Goal: Task Accomplishment & Management: Manage account settings

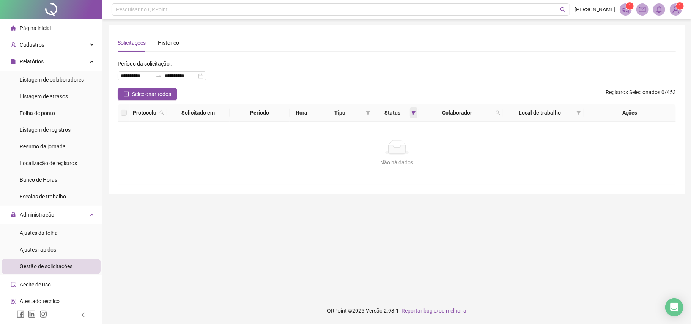
click at [413, 110] on icon "filter" at bounding box center [413, 112] width 5 height 5
click at [368, 115] on div "Tipo" at bounding box center [343, 112] width 54 height 8
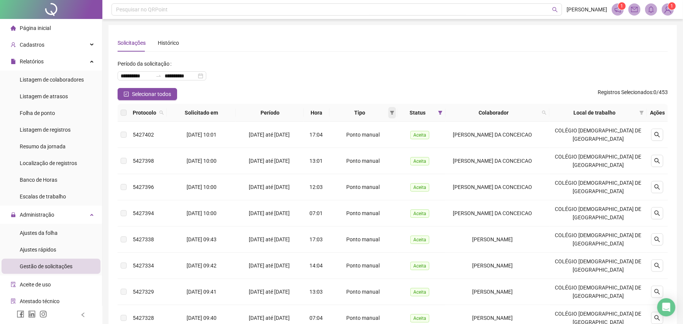
click at [394, 114] on icon "filter" at bounding box center [392, 113] width 4 height 4
click at [391, 166] on span "OK" at bounding box center [390, 167] width 7 height 8
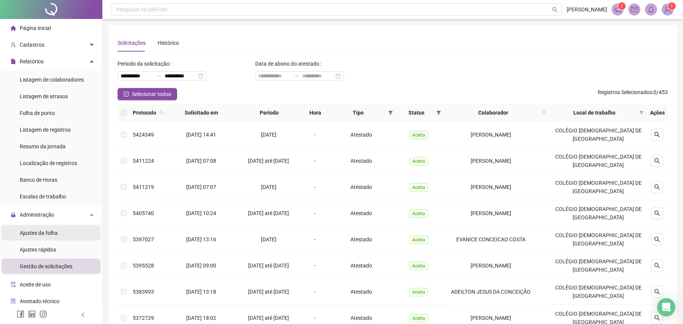
click at [50, 232] on span "Ajustes da folha" at bounding box center [39, 233] width 38 height 6
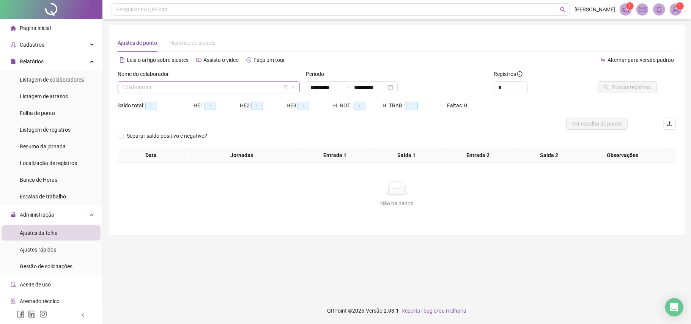
click at [257, 86] on input "search" at bounding box center [205, 87] width 166 height 11
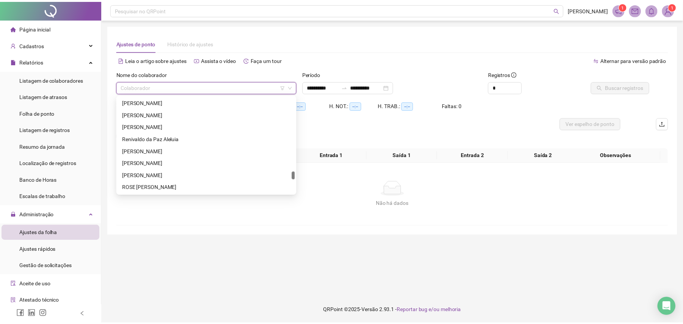
scroll to position [1080, 0]
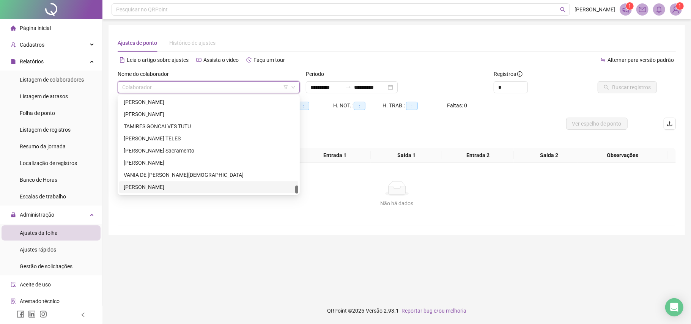
click at [184, 188] on div "[PERSON_NAME]" at bounding box center [209, 187] width 170 height 8
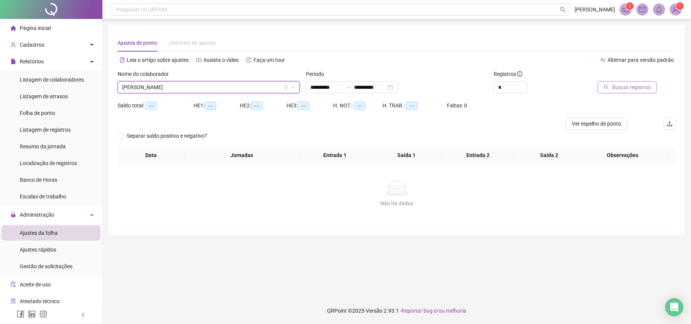
click at [638, 85] on span "Buscar registros" at bounding box center [631, 87] width 39 height 8
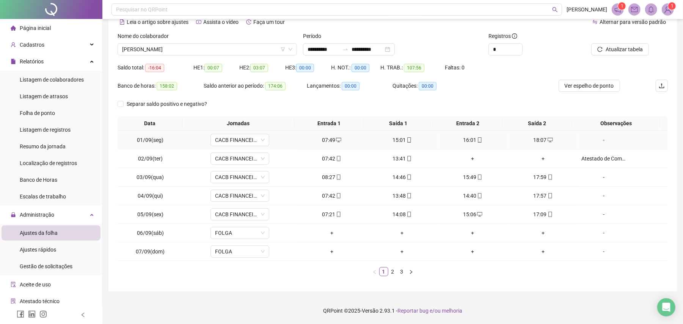
scroll to position [39, 0]
click at [395, 272] on link "2" at bounding box center [393, 271] width 8 height 8
click at [400, 272] on link "3" at bounding box center [402, 271] width 8 height 8
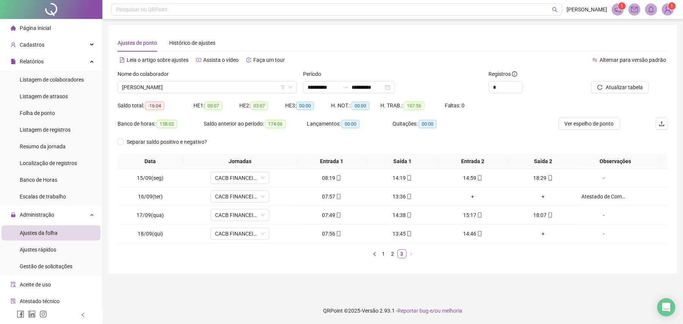
scroll to position [0, 0]
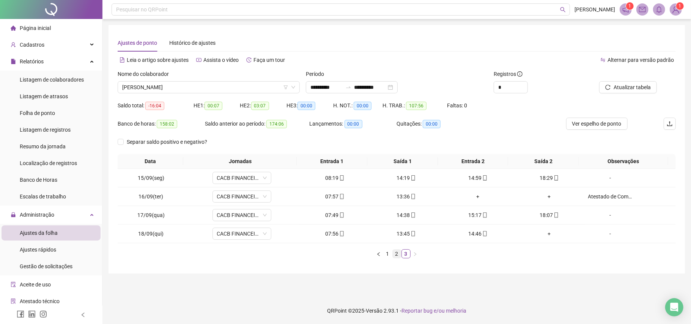
click at [398, 251] on link "2" at bounding box center [397, 254] width 8 height 8
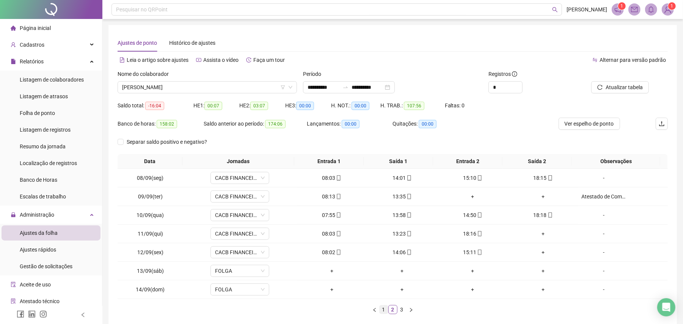
click at [385, 313] on link "1" at bounding box center [384, 309] width 8 height 8
click at [392, 312] on link "2" at bounding box center [393, 309] width 8 height 8
click at [386, 309] on link "1" at bounding box center [384, 309] width 8 height 8
click at [317, 90] on input "**********" at bounding box center [324, 87] width 32 height 8
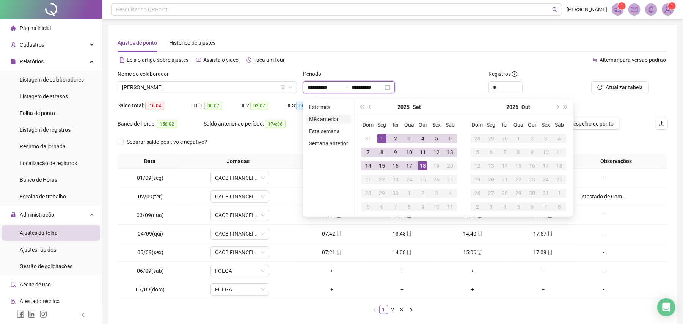
type input "**********"
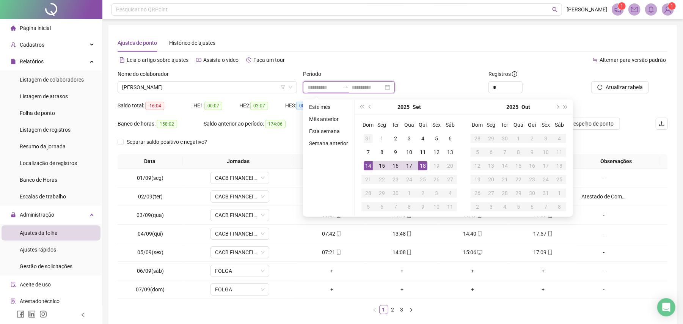
type input "**********"
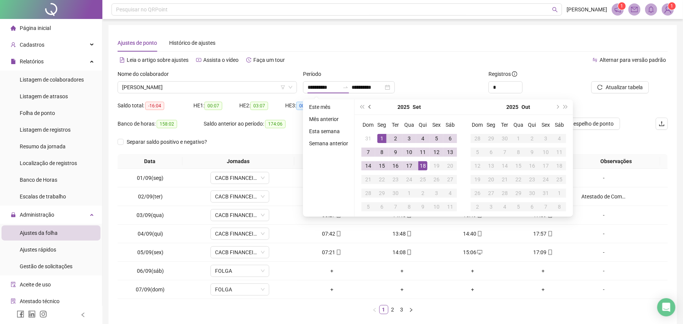
click at [368, 108] on button "prev-year" at bounding box center [370, 106] width 8 height 15
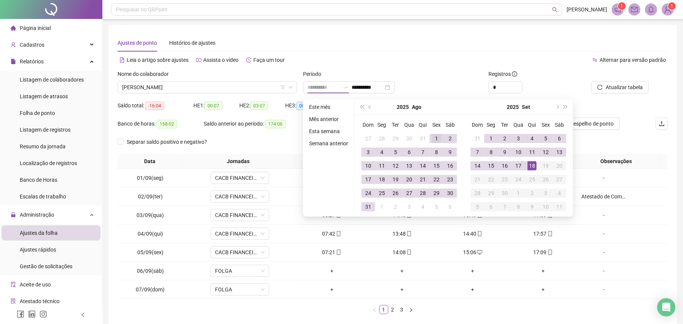
type input "**********"
click at [435, 136] on div "1" at bounding box center [436, 138] width 9 height 9
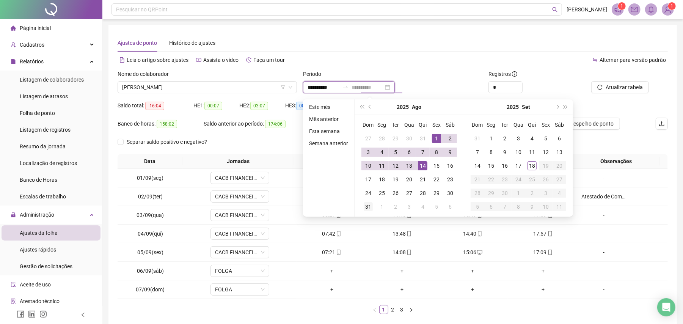
type input "**********"
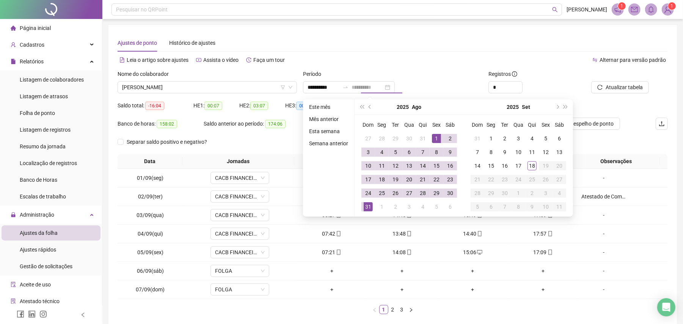
click at [366, 204] on div "31" at bounding box center [368, 206] width 9 height 9
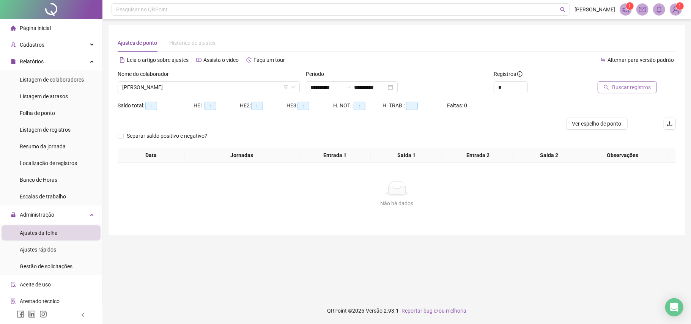
click at [640, 88] on span "Buscar registros" at bounding box center [631, 87] width 39 height 8
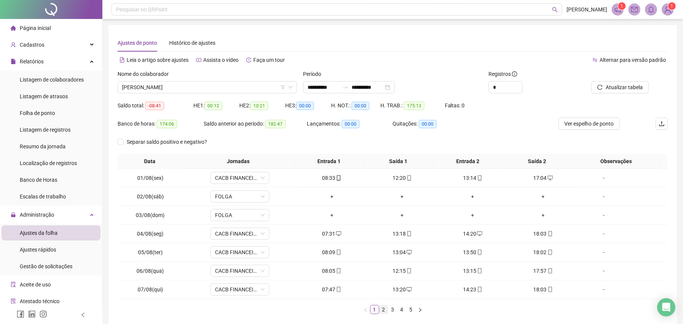
click at [382, 313] on link "2" at bounding box center [384, 309] width 8 height 8
click at [375, 310] on link "1" at bounding box center [375, 309] width 8 height 8
click at [382, 310] on link "2" at bounding box center [384, 309] width 8 height 8
click at [393, 312] on link "3" at bounding box center [393, 309] width 8 height 8
click at [400, 313] on link "4" at bounding box center [402, 309] width 8 height 8
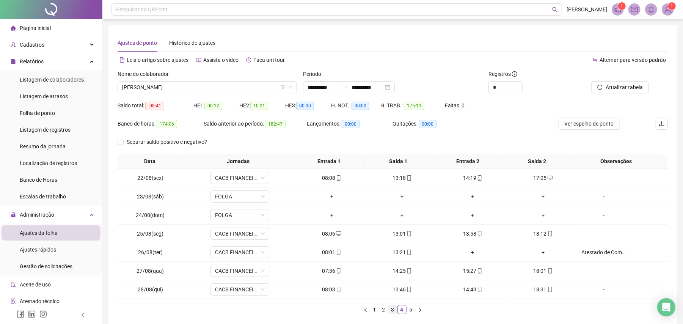
click at [393, 313] on link "3" at bounding box center [393, 309] width 8 height 8
click at [385, 312] on link "2" at bounding box center [384, 309] width 8 height 8
click at [374, 310] on link "1" at bounding box center [375, 309] width 8 height 8
click at [382, 311] on link "2" at bounding box center [384, 309] width 8 height 8
click at [391, 310] on link "3" at bounding box center [393, 309] width 8 height 8
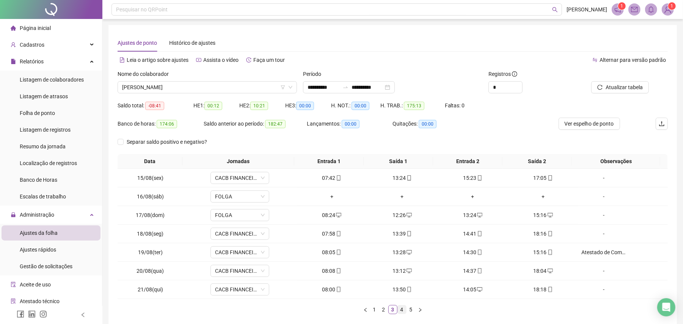
click at [401, 311] on link "4" at bounding box center [402, 309] width 8 height 8
click at [412, 310] on link "5" at bounding box center [411, 309] width 8 height 8
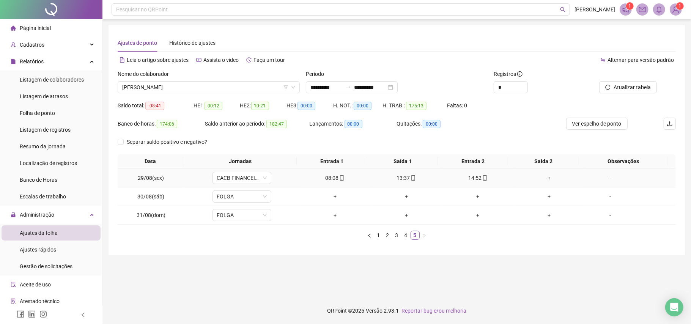
click at [539, 176] on div "+" at bounding box center [548, 178] width 65 height 8
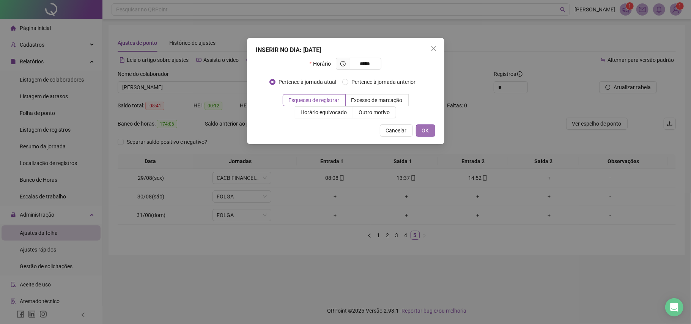
type input "*****"
click at [429, 127] on button "OK" at bounding box center [425, 130] width 19 height 12
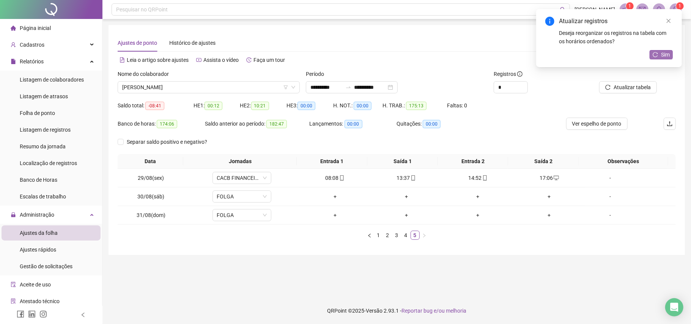
click at [654, 53] on icon "reload" at bounding box center [654, 54] width 5 height 5
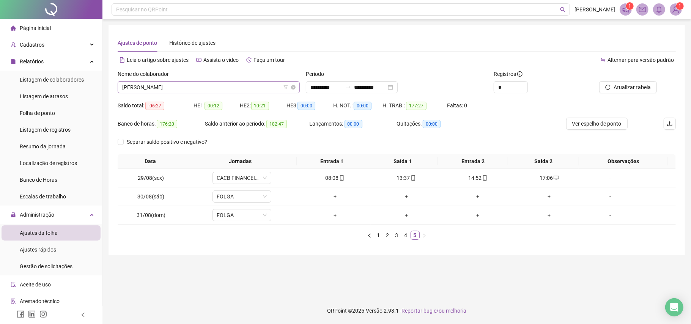
click at [239, 88] on span "[PERSON_NAME]" at bounding box center [208, 87] width 173 height 11
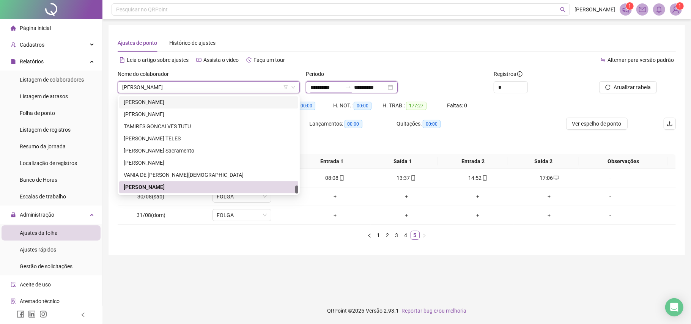
click at [316, 88] on input "**********" at bounding box center [326, 87] width 32 height 8
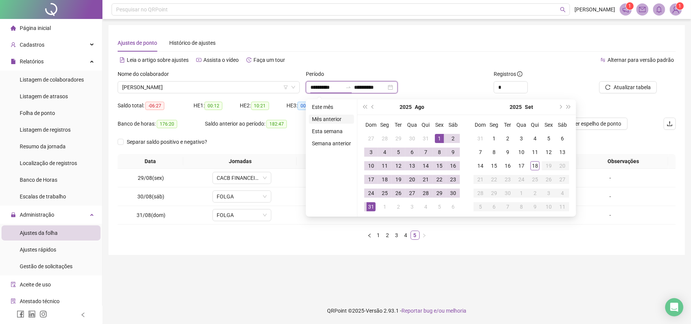
type input "**********"
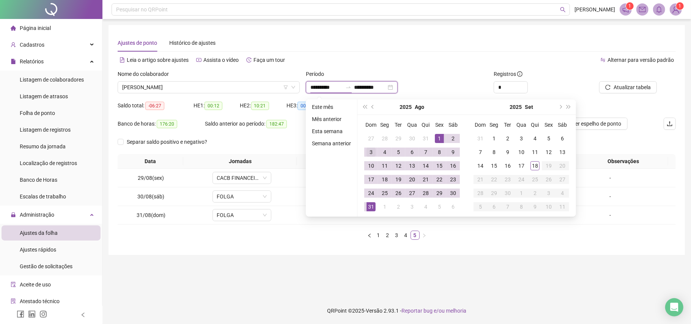
type input "**********"
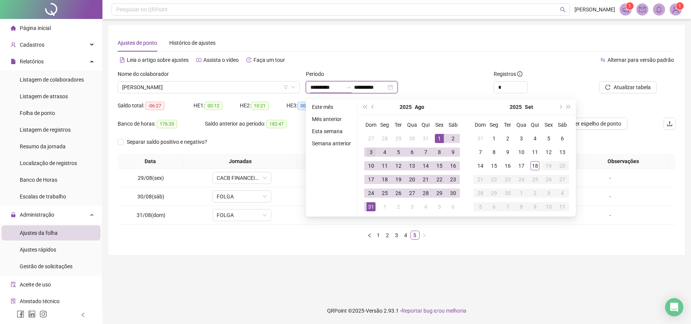
type input "**********"
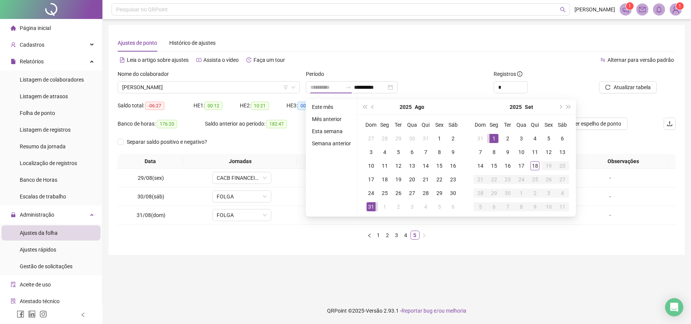
click at [494, 136] on div "1" at bounding box center [493, 138] width 9 height 9
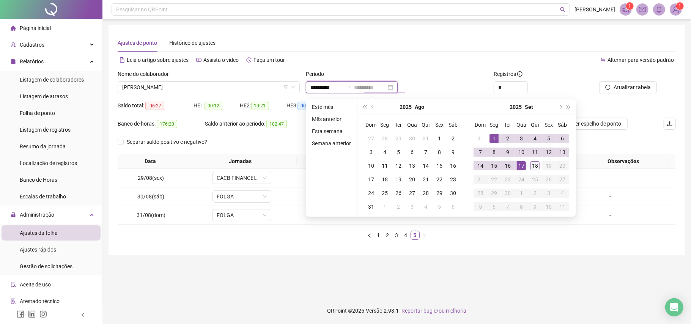
type input "**********"
click at [531, 165] on div "18" at bounding box center [534, 165] width 9 height 9
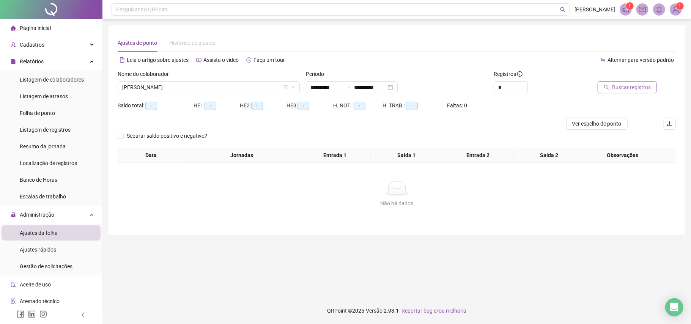
click at [617, 85] on span "Buscar registros" at bounding box center [631, 87] width 39 height 8
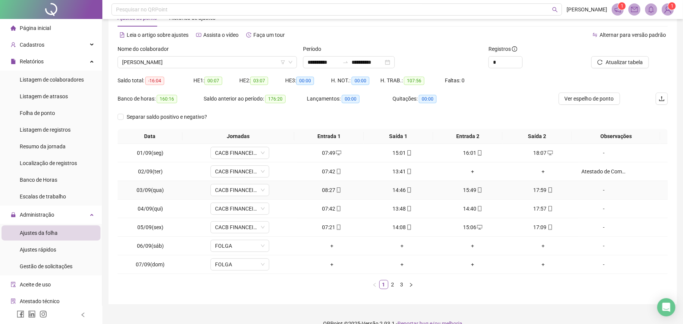
scroll to position [39, 0]
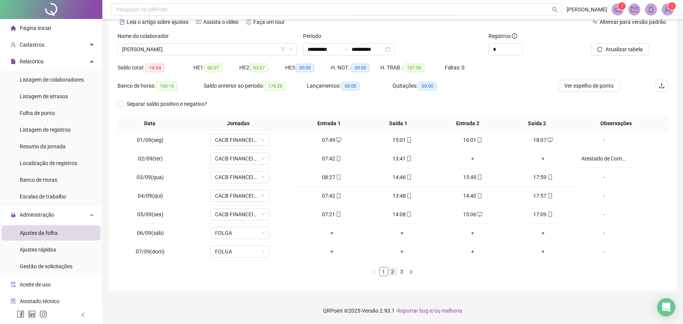
click at [389, 270] on link "2" at bounding box center [393, 271] width 8 height 8
drag, startPoint x: 401, startPoint y: 274, endPoint x: 401, endPoint y: 278, distance: 4.2
click at [401, 278] on div "Data Jornadas Entrada 1 Saída 1 Entrada 2 Saída 2 Observações 08/09(seg) CACB F…" at bounding box center [393, 199] width 550 height 166
click at [401, 272] on link "3" at bounding box center [402, 271] width 8 height 8
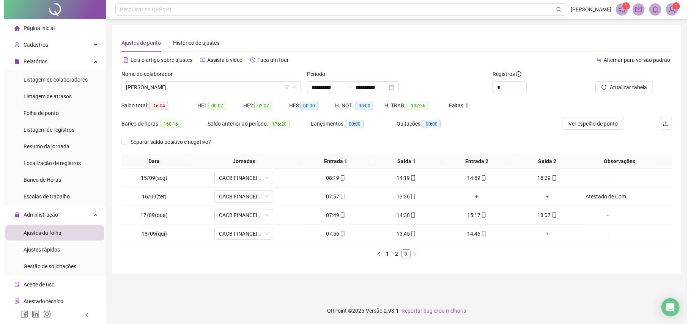
scroll to position [0, 0]
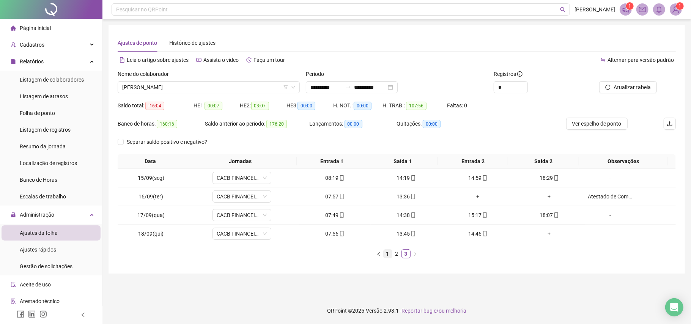
click at [386, 254] on link "1" at bounding box center [387, 254] width 8 height 8
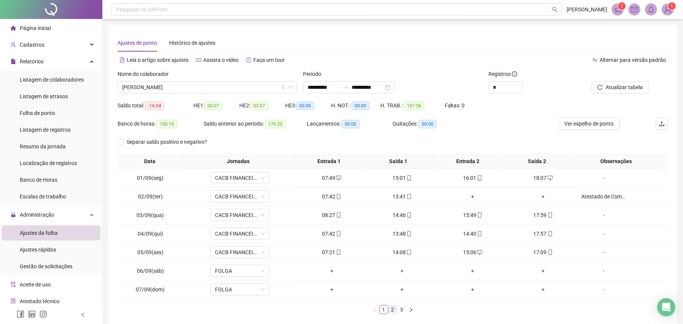
click at [391, 310] on link "2" at bounding box center [393, 309] width 8 height 8
click at [401, 310] on link "3" at bounding box center [402, 309] width 8 height 8
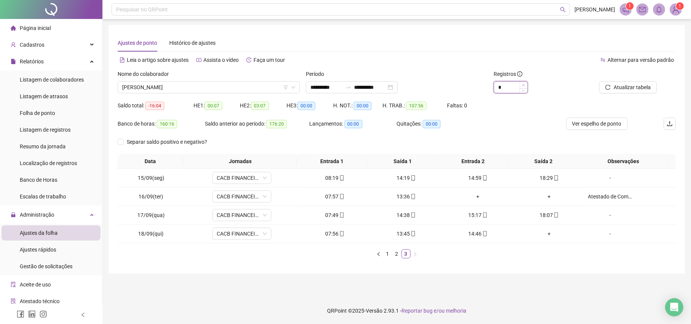
type input "*"
click at [521, 84] on span "Increase Value" at bounding box center [523, 85] width 8 height 7
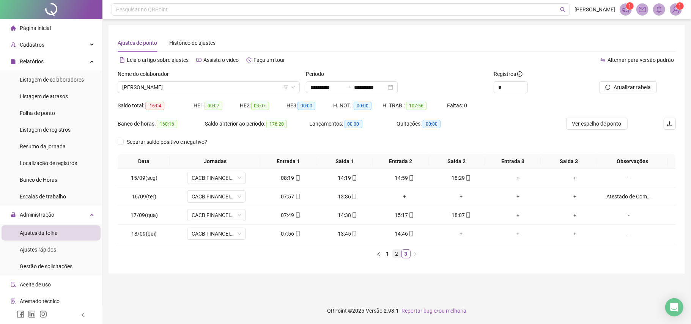
click at [393, 255] on link "2" at bounding box center [397, 254] width 8 height 8
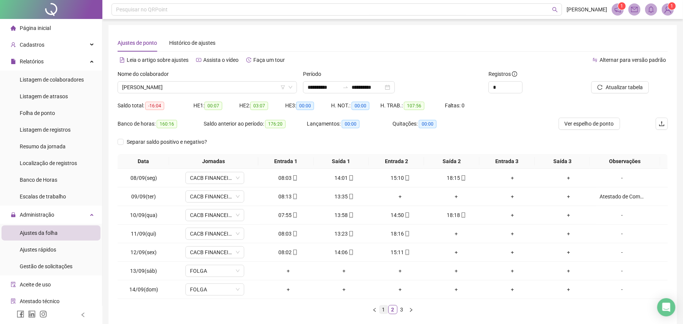
click at [382, 312] on link "1" at bounding box center [384, 309] width 8 height 8
click at [247, 83] on span "[PERSON_NAME]" at bounding box center [207, 87] width 170 height 11
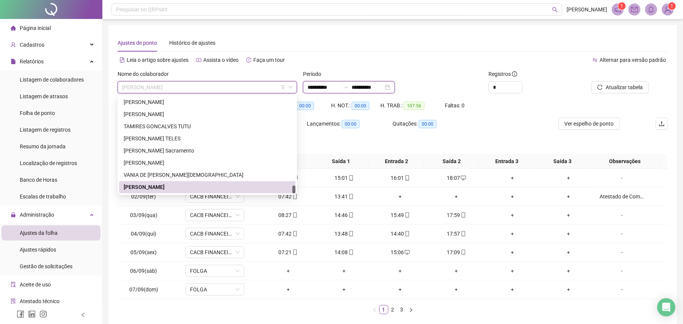
click at [321, 87] on input "**********" at bounding box center [324, 87] width 32 height 8
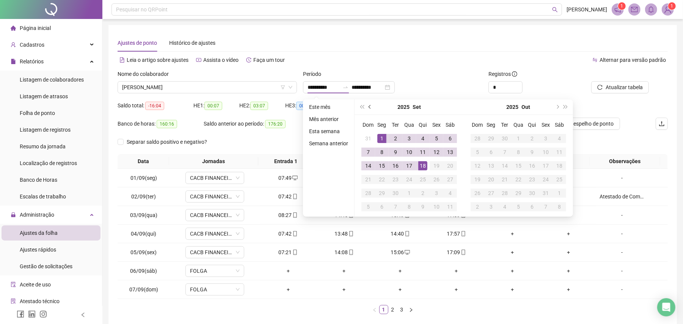
click at [372, 108] on button "prev-year" at bounding box center [370, 106] width 8 height 15
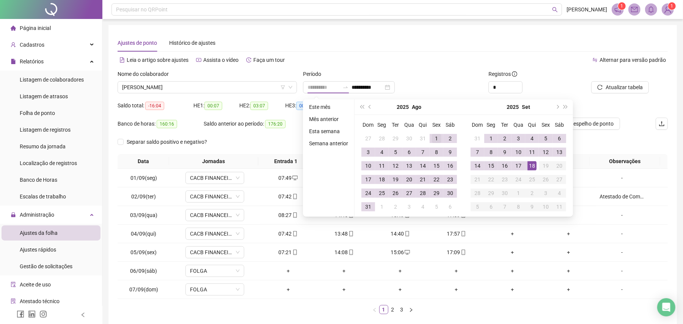
type input "**********"
click at [435, 137] on div "1" at bounding box center [436, 138] width 9 height 9
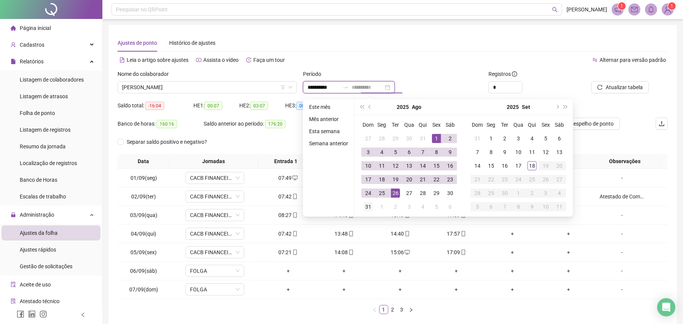
type input "**********"
click at [366, 203] on div "31" at bounding box center [368, 206] width 9 height 9
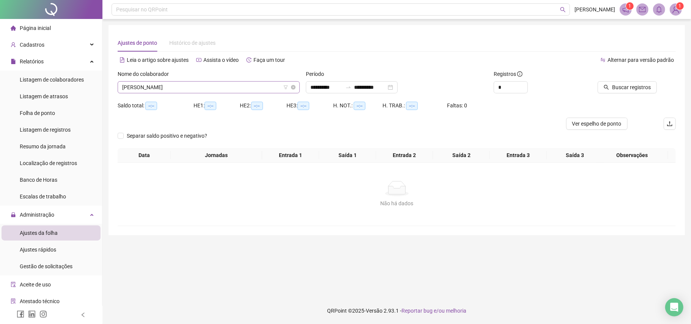
click at [211, 88] on span "[PERSON_NAME]" at bounding box center [208, 87] width 173 height 11
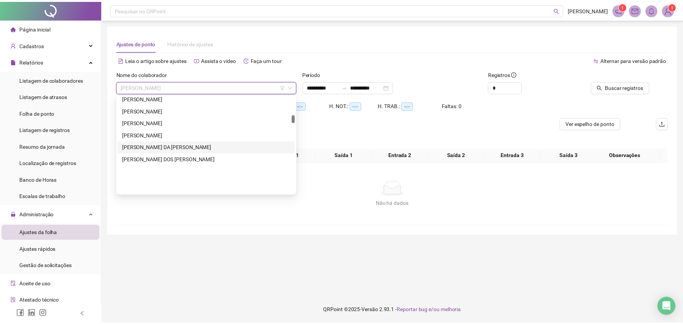
scroll to position [220, 0]
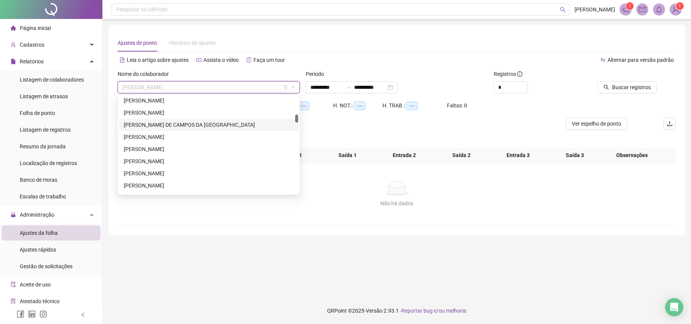
click at [160, 123] on div "[PERSON_NAME] DE CAMPOS DA [GEOGRAPHIC_DATA]" at bounding box center [209, 125] width 170 height 8
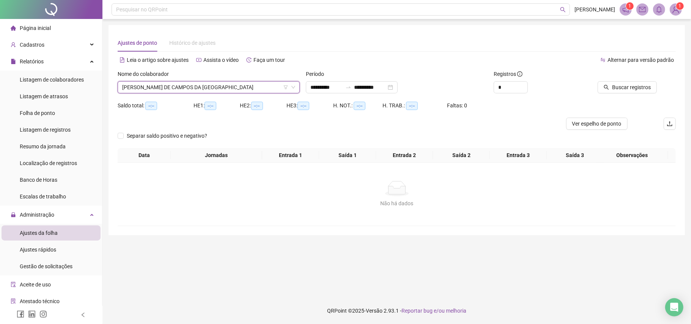
click at [632, 94] on div "Buscar registros" at bounding box center [632, 85] width 94 height 30
click at [632, 88] on span "Buscar registros" at bounding box center [631, 87] width 39 height 8
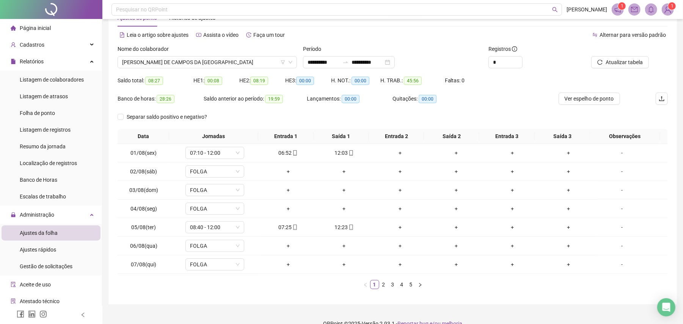
scroll to position [39, 0]
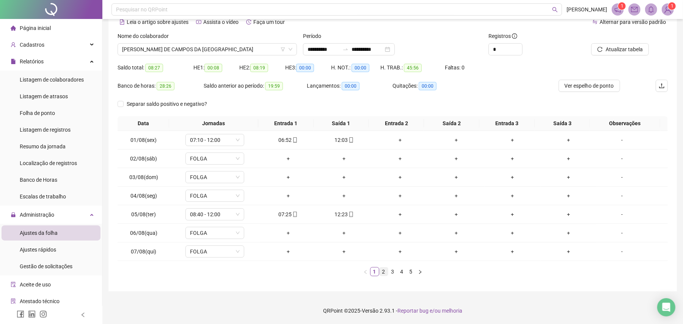
click at [383, 274] on link "2" at bounding box center [384, 271] width 8 height 8
click at [394, 272] on link "3" at bounding box center [393, 271] width 8 height 8
drag, startPoint x: 395, startPoint y: 272, endPoint x: 399, endPoint y: 272, distance: 4.2
click at [398, 272] on ul "1 2 3 4 5" at bounding box center [393, 271] width 550 height 9
click at [401, 272] on link "4" at bounding box center [402, 271] width 8 height 8
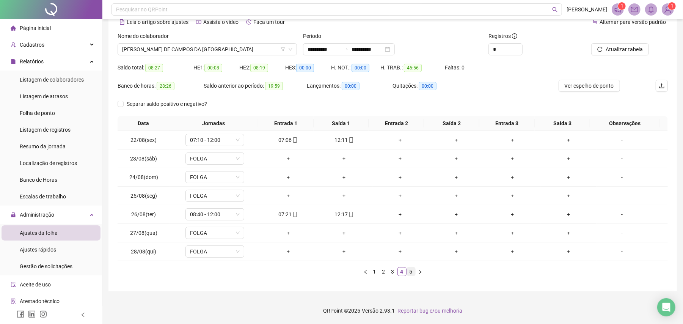
click at [410, 269] on link "5" at bounding box center [411, 271] width 8 height 8
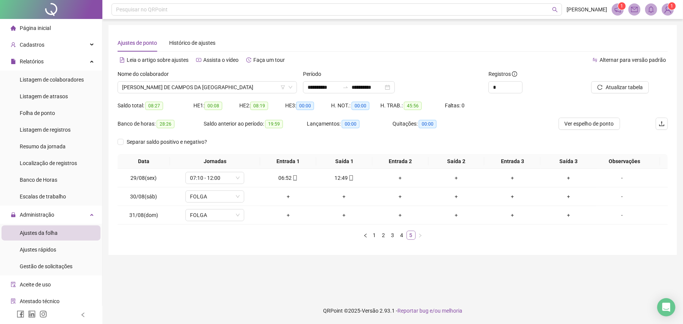
scroll to position [0, 0]
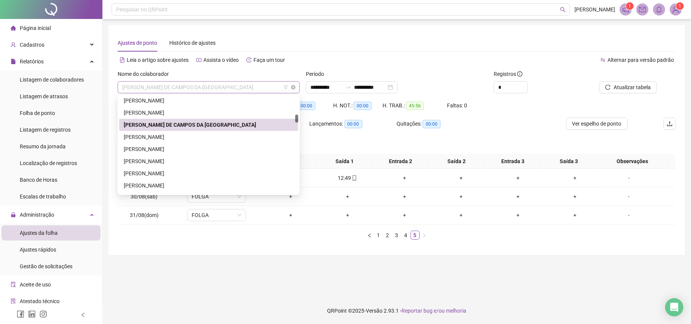
click at [202, 83] on span "[PERSON_NAME] DE CAMPOS DA [GEOGRAPHIC_DATA]" at bounding box center [208, 87] width 173 height 11
click at [168, 132] on div "[PERSON_NAME]" at bounding box center [208, 137] width 179 height 12
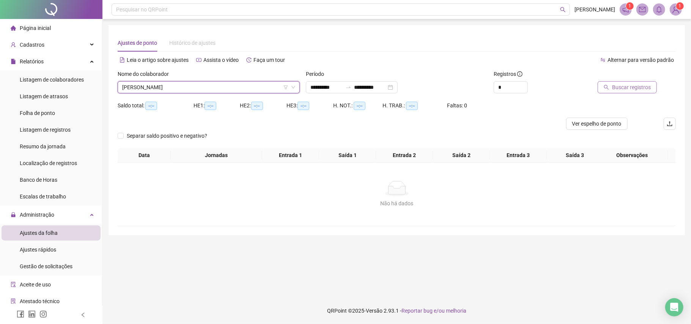
click at [631, 84] on span "Buscar registros" at bounding box center [631, 87] width 39 height 8
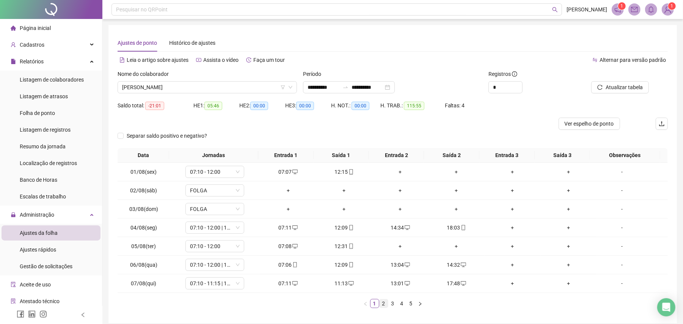
click at [384, 306] on link "2" at bounding box center [384, 303] width 8 height 8
click at [393, 304] on link "3" at bounding box center [393, 303] width 8 height 8
click at [386, 306] on link "2" at bounding box center [384, 303] width 8 height 8
click at [391, 303] on link "3" at bounding box center [393, 303] width 8 height 8
click at [401, 304] on link "4" at bounding box center [402, 303] width 8 height 8
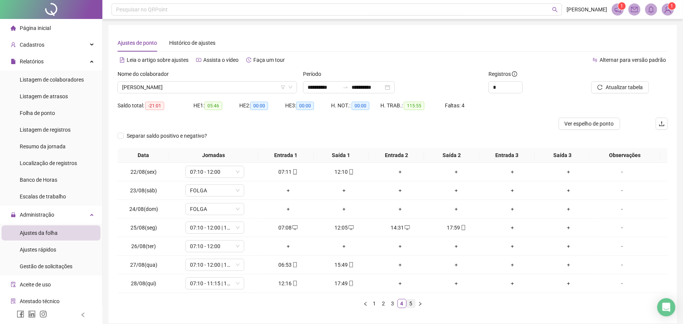
click at [409, 303] on link "5" at bounding box center [411, 303] width 8 height 8
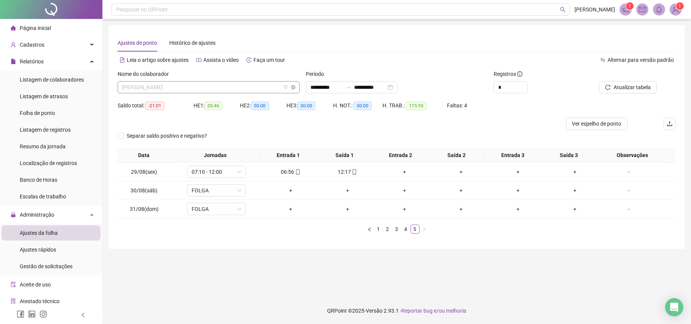
click at [224, 83] on span "[PERSON_NAME]" at bounding box center [208, 87] width 173 height 11
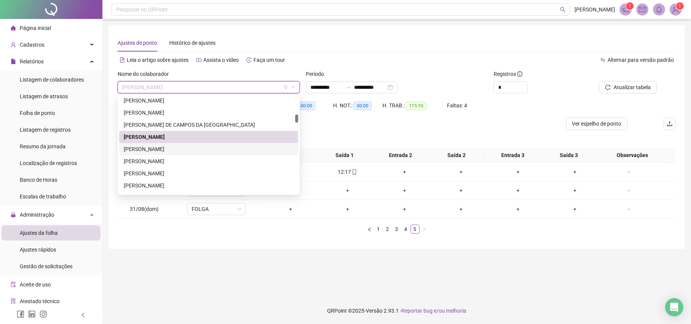
click at [166, 147] on div "[PERSON_NAME]" at bounding box center [209, 149] width 170 height 8
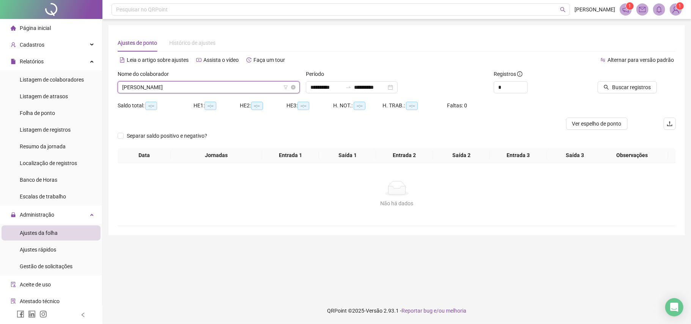
click at [197, 90] on span "[PERSON_NAME]" at bounding box center [208, 87] width 173 height 11
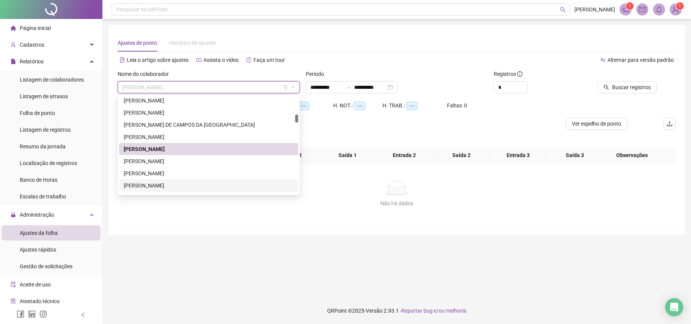
click at [169, 183] on div "[PERSON_NAME]" at bounding box center [209, 185] width 170 height 8
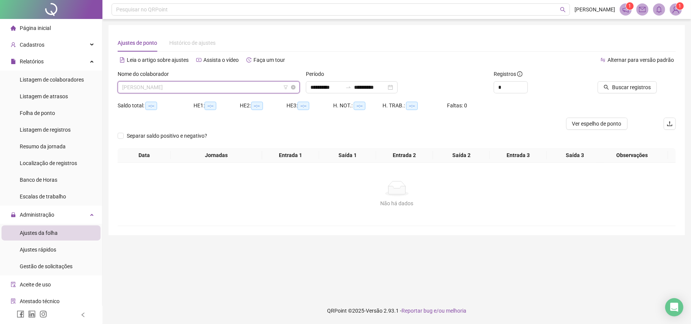
click at [196, 91] on span "[PERSON_NAME]" at bounding box center [208, 87] width 173 height 11
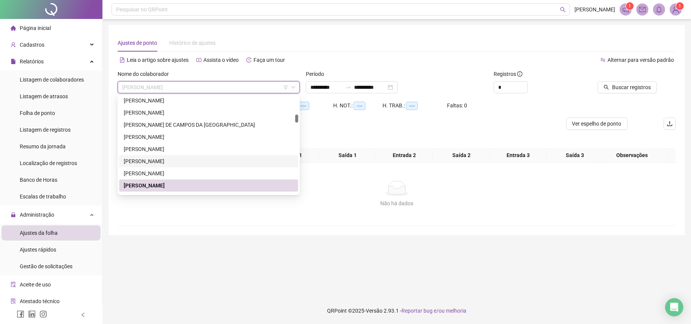
click at [159, 157] on div "[PERSON_NAME]" at bounding box center [209, 161] width 170 height 8
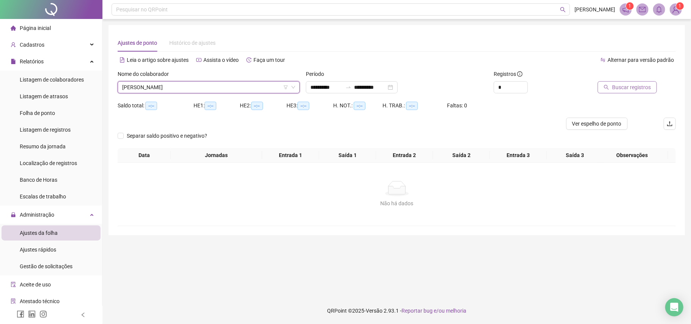
click at [631, 86] on span "Buscar registros" at bounding box center [631, 87] width 39 height 8
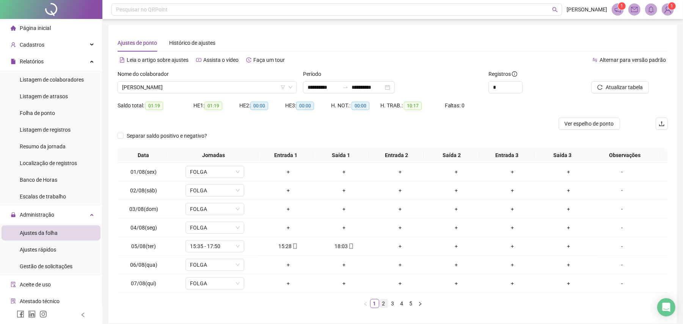
click at [384, 304] on link "2" at bounding box center [384, 303] width 8 height 8
click at [392, 307] on link "3" at bounding box center [393, 303] width 8 height 8
click at [402, 304] on link "4" at bounding box center [402, 303] width 8 height 8
click at [409, 303] on link "5" at bounding box center [411, 303] width 8 height 8
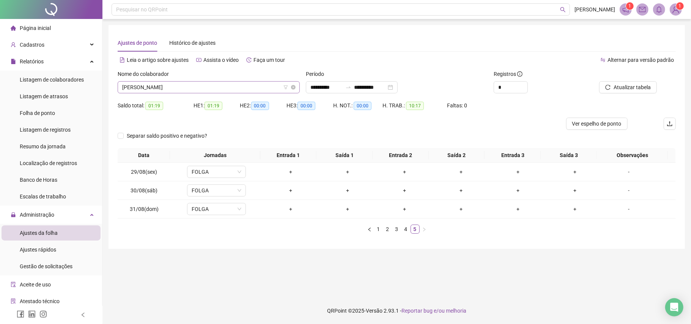
click at [234, 88] on span "[PERSON_NAME]" at bounding box center [208, 87] width 173 height 11
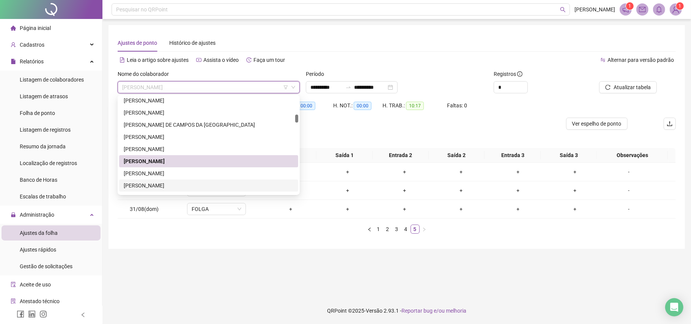
click at [157, 184] on div "[PERSON_NAME]" at bounding box center [209, 185] width 170 height 8
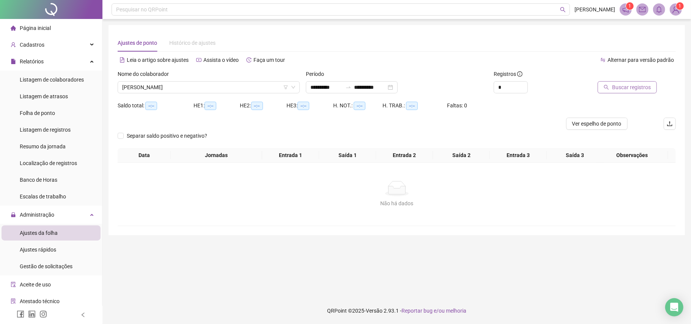
click at [624, 82] on button "Buscar registros" at bounding box center [626, 87] width 59 height 12
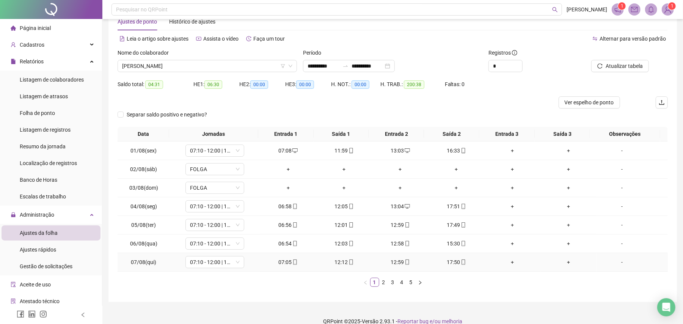
scroll to position [33, 0]
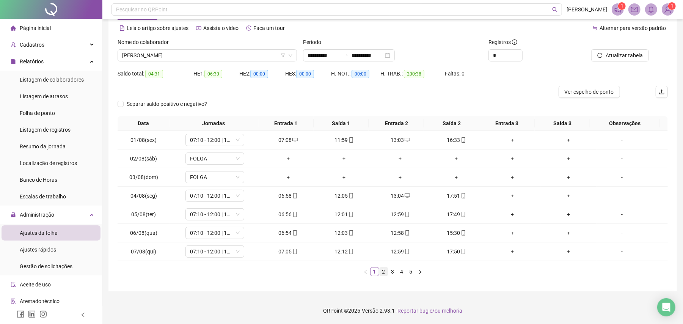
click at [383, 274] on link "2" at bounding box center [384, 271] width 8 height 8
click at [398, 272] on li "4" at bounding box center [402, 271] width 9 height 9
click at [393, 273] on link "3" at bounding box center [393, 271] width 8 height 8
click at [402, 272] on link "4" at bounding box center [402, 271] width 8 height 8
click at [410, 272] on link "5" at bounding box center [411, 271] width 8 height 8
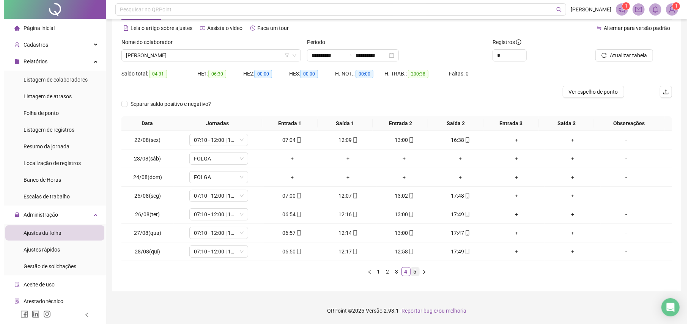
scroll to position [0, 0]
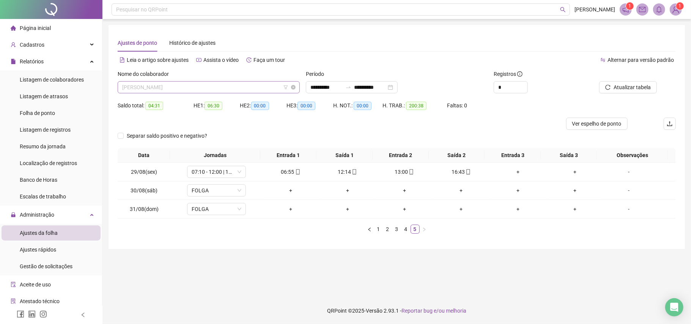
click at [231, 87] on span "[PERSON_NAME]" at bounding box center [208, 87] width 173 height 11
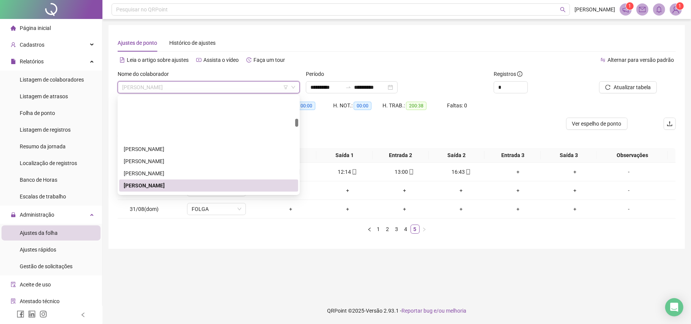
scroll to position [271, 0]
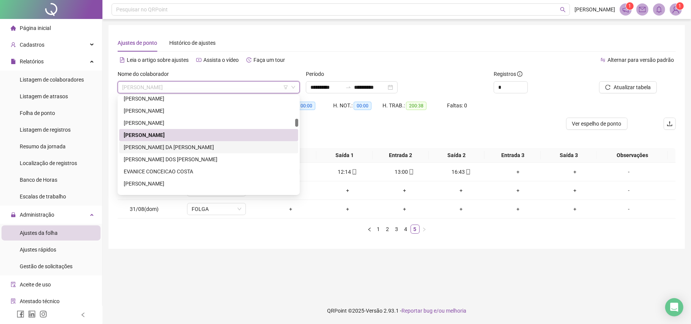
click at [168, 146] on div "[PERSON_NAME] DA [PERSON_NAME]" at bounding box center [209, 147] width 170 height 8
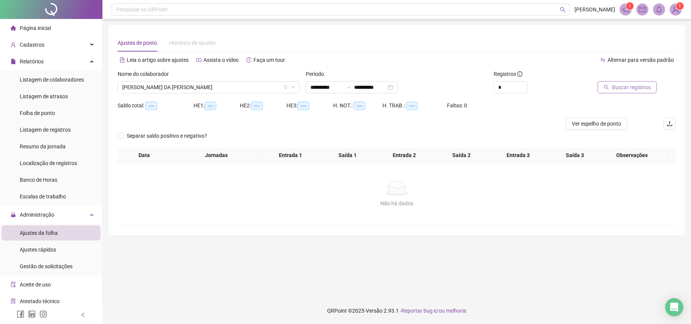
click at [621, 91] on span "Buscar registros" at bounding box center [631, 87] width 39 height 8
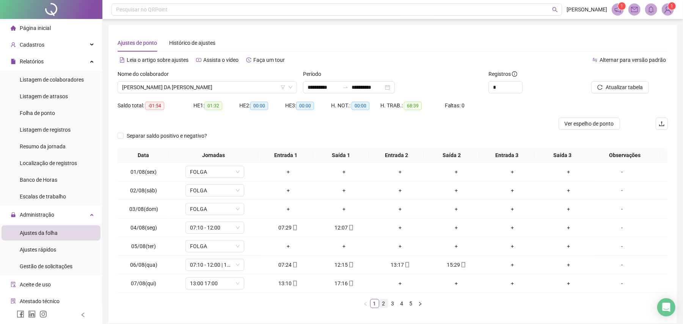
click at [385, 303] on link "2" at bounding box center [384, 303] width 8 height 8
click at [389, 303] on link "3" at bounding box center [393, 303] width 8 height 8
click at [401, 305] on link "4" at bounding box center [402, 303] width 8 height 8
click at [410, 305] on link "5" at bounding box center [411, 303] width 8 height 8
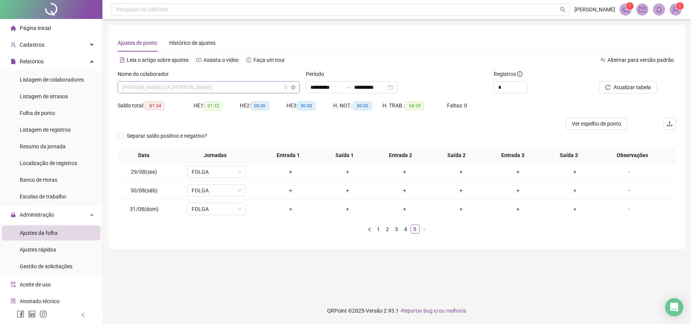
click at [240, 87] on span "[PERSON_NAME] DA [PERSON_NAME]" at bounding box center [208, 87] width 173 height 11
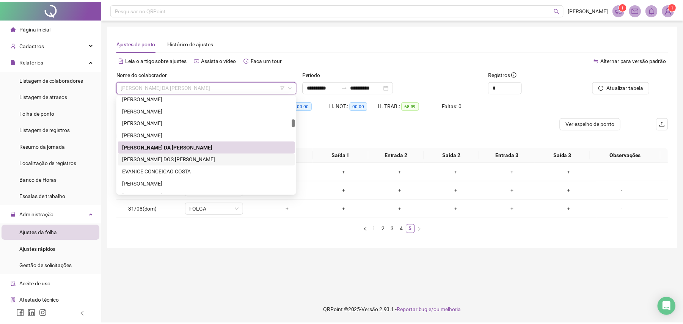
scroll to position [322, 0]
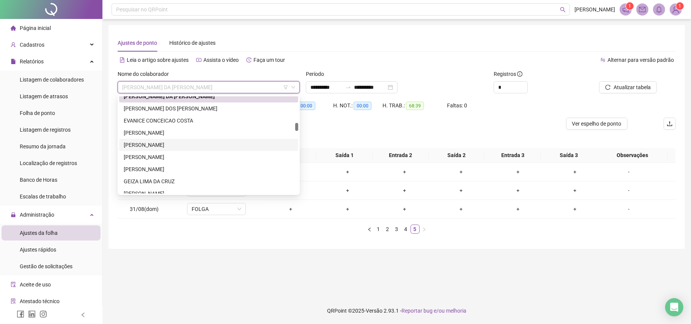
click at [177, 141] on div "[PERSON_NAME]" at bounding box center [209, 145] width 170 height 8
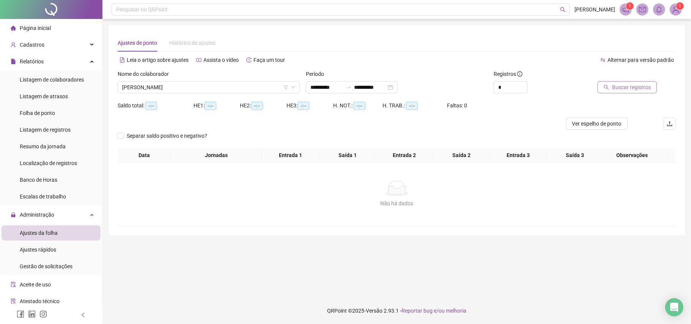
click at [625, 90] on span "Buscar registros" at bounding box center [631, 87] width 39 height 8
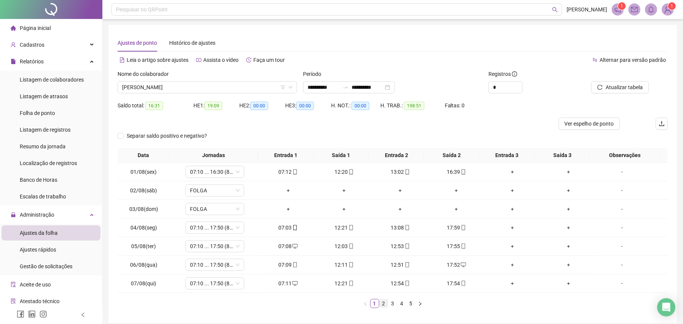
click at [385, 302] on link "2" at bounding box center [384, 303] width 8 height 8
click at [392, 302] on link "3" at bounding box center [393, 303] width 8 height 8
click at [401, 302] on link "4" at bounding box center [402, 303] width 8 height 8
click at [410, 302] on link "5" at bounding box center [411, 303] width 8 height 8
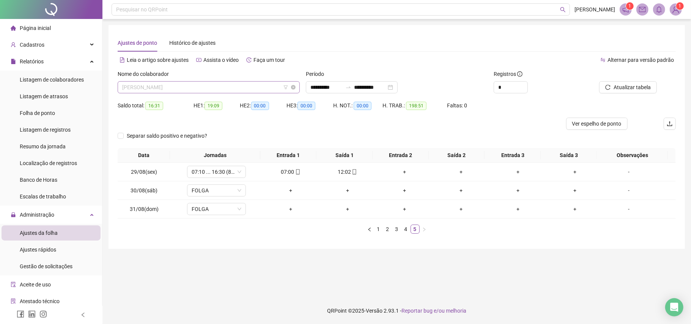
click at [208, 88] on span "[PERSON_NAME]" at bounding box center [208, 87] width 173 height 11
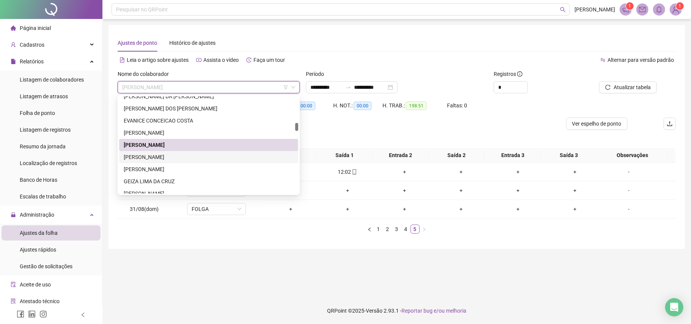
click at [163, 159] on div "[PERSON_NAME]" at bounding box center [209, 157] width 170 height 8
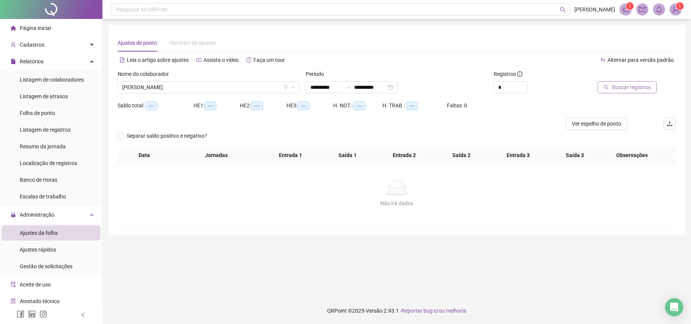
click at [621, 86] on span "Buscar registros" at bounding box center [631, 87] width 39 height 8
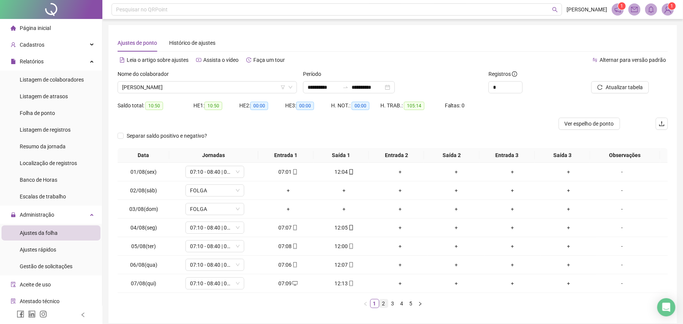
click at [383, 308] on link "2" at bounding box center [384, 303] width 8 height 8
click at [391, 305] on link "3" at bounding box center [393, 303] width 8 height 8
click at [404, 304] on link "4" at bounding box center [402, 303] width 8 height 8
click at [410, 306] on link "5" at bounding box center [411, 303] width 8 height 8
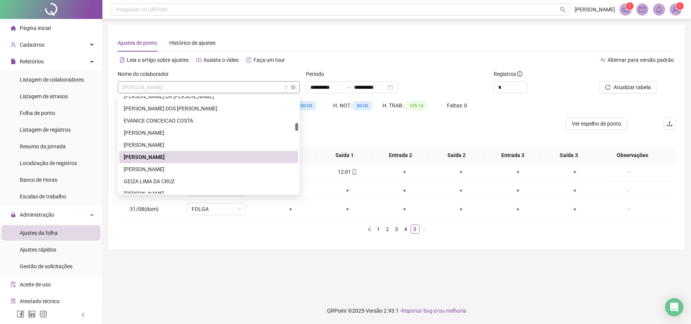
click at [209, 93] on div "[PERSON_NAME]" at bounding box center [209, 87] width 182 height 12
click at [167, 179] on div "GEIZA LIMA DA CRUZ" at bounding box center [209, 181] width 170 height 8
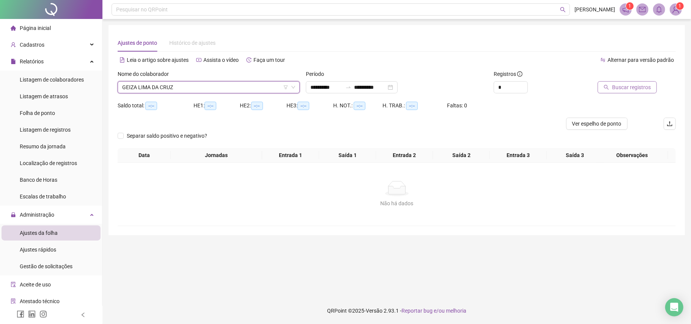
click at [638, 88] on span "Buscar registros" at bounding box center [631, 87] width 39 height 8
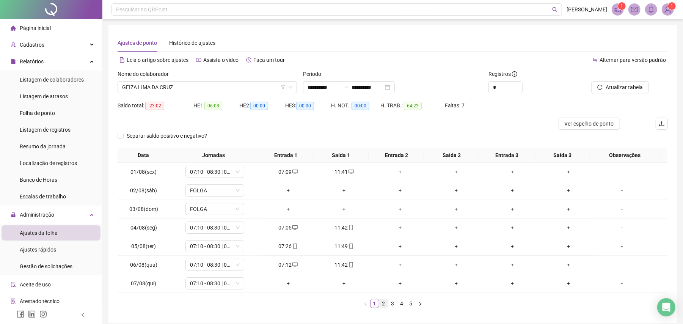
click at [385, 305] on link "2" at bounding box center [384, 303] width 8 height 8
click at [393, 302] on link "3" at bounding box center [393, 303] width 8 height 8
click at [402, 302] on link "4" at bounding box center [402, 303] width 8 height 8
click at [410, 305] on link "5" at bounding box center [411, 303] width 8 height 8
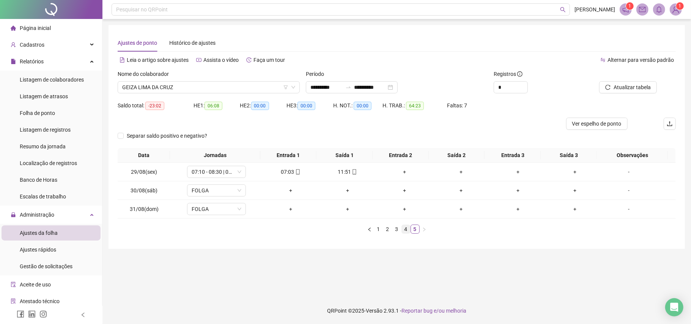
click at [404, 229] on link "4" at bounding box center [406, 229] width 8 height 8
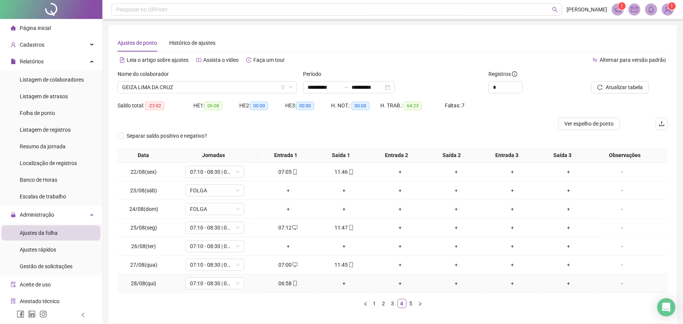
click at [340, 283] on div "+" at bounding box center [344, 283] width 50 height 8
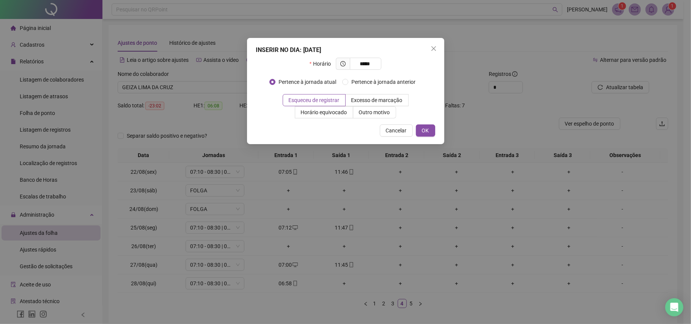
type input "*****"
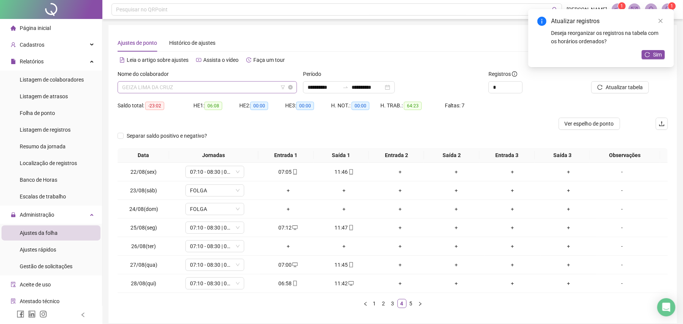
click at [232, 90] on span "GEIZA LIMA DA CRUZ" at bounding box center [207, 87] width 170 height 11
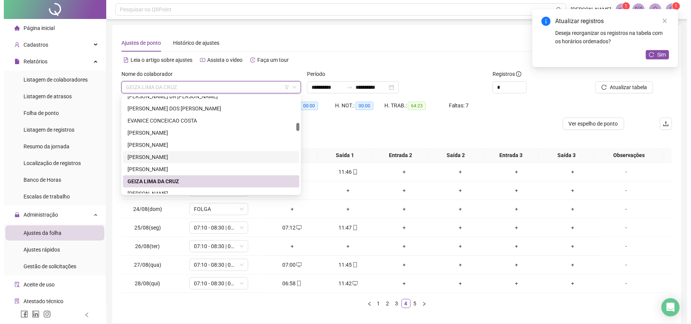
scroll to position [372, 0]
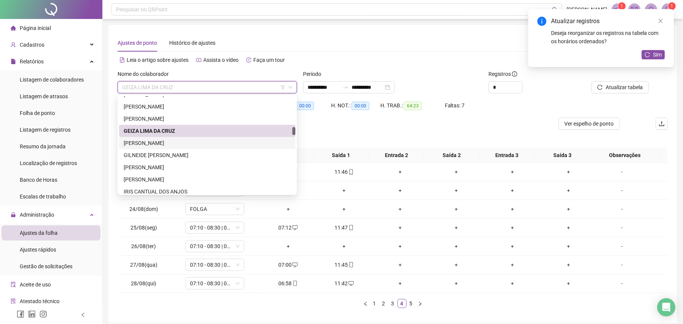
click at [168, 143] on div "[PERSON_NAME]" at bounding box center [207, 143] width 167 height 8
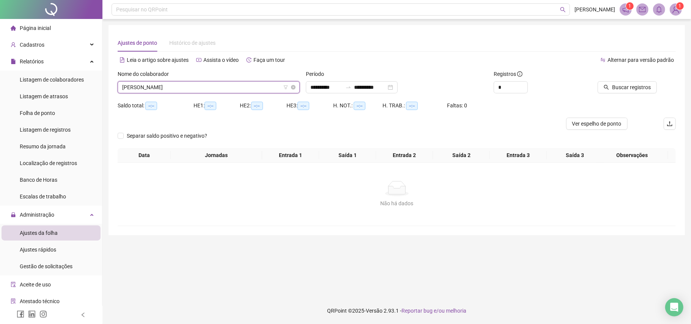
drag, startPoint x: 202, startPoint y: 82, endPoint x: 196, endPoint y: 81, distance: 5.8
click at [201, 82] on span "[PERSON_NAME]" at bounding box center [208, 87] width 173 height 11
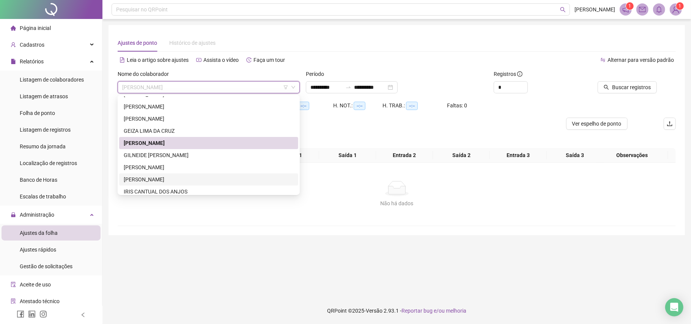
click at [143, 175] on div "[PERSON_NAME]" at bounding box center [209, 179] width 170 height 8
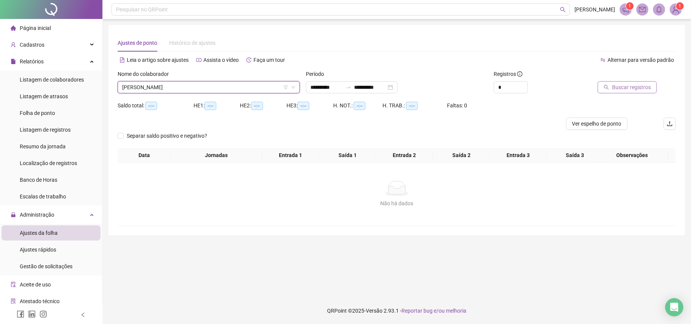
click at [626, 85] on span "Buscar registros" at bounding box center [631, 87] width 39 height 8
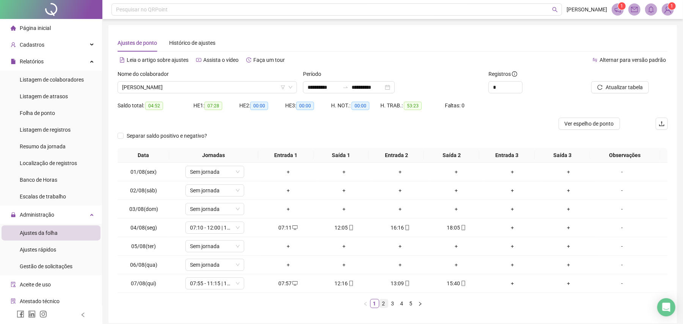
click at [383, 305] on link "2" at bounding box center [384, 303] width 8 height 8
click at [392, 304] on link "3" at bounding box center [393, 303] width 8 height 8
click at [402, 302] on link "4" at bounding box center [402, 303] width 8 height 8
click at [412, 305] on link "5" at bounding box center [411, 303] width 8 height 8
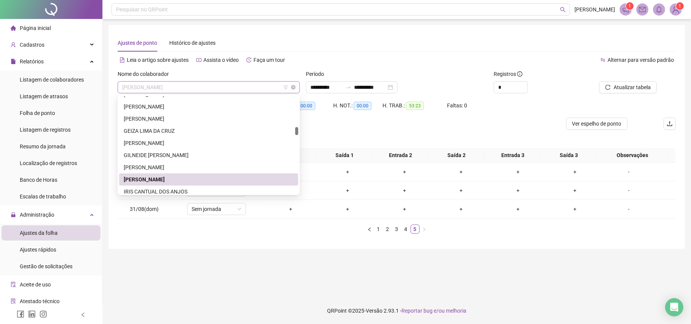
click at [251, 85] on span "[PERSON_NAME]" at bounding box center [208, 87] width 173 height 11
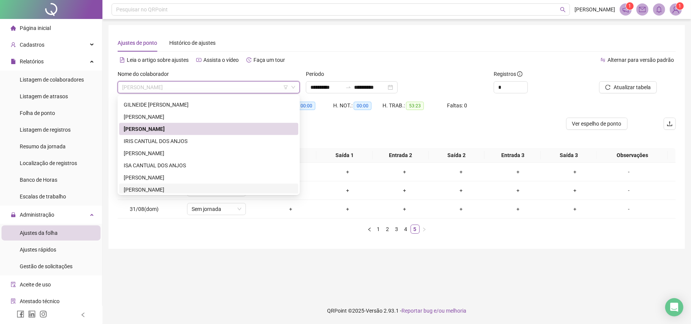
click at [142, 187] on div "[PERSON_NAME]" at bounding box center [209, 189] width 170 height 8
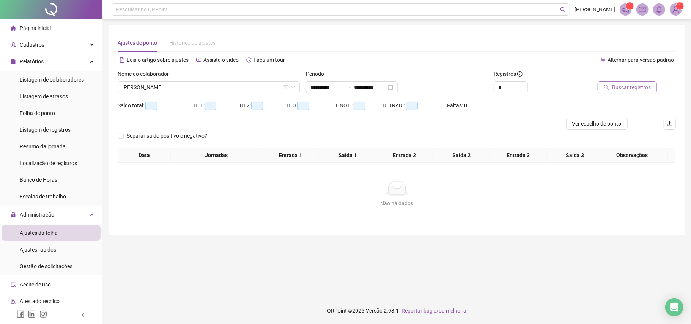
click at [612, 88] on button "Buscar registros" at bounding box center [626, 87] width 59 height 12
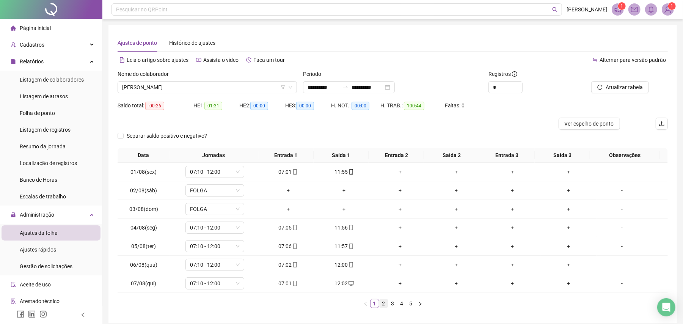
click at [380, 305] on link "2" at bounding box center [384, 303] width 8 height 8
click at [392, 301] on link "3" at bounding box center [393, 303] width 8 height 8
click at [404, 303] on link "4" at bounding box center [402, 303] width 8 height 8
click at [410, 303] on link "5" at bounding box center [411, 303] width 8 height 8
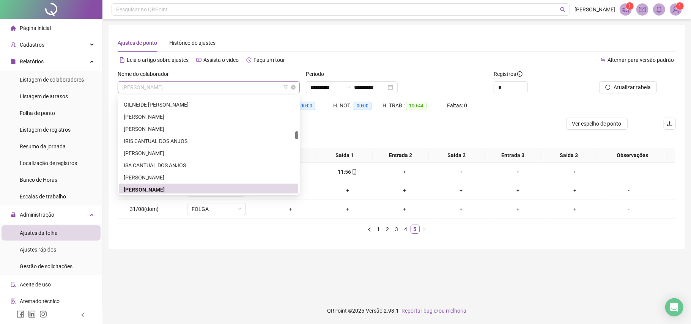
click at [229, 82] on span "[PERSON_NAME]" at bounding box center [208, 87] width 173 height 11
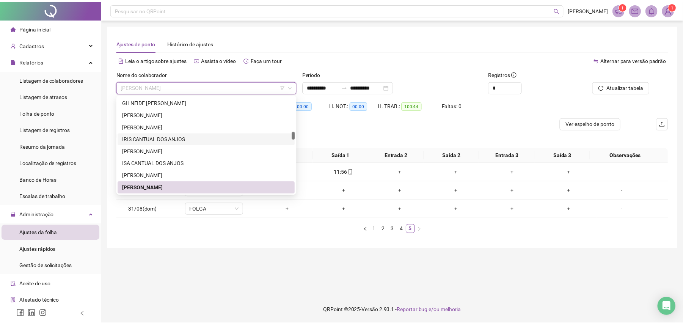
scroll to position [475, 0]
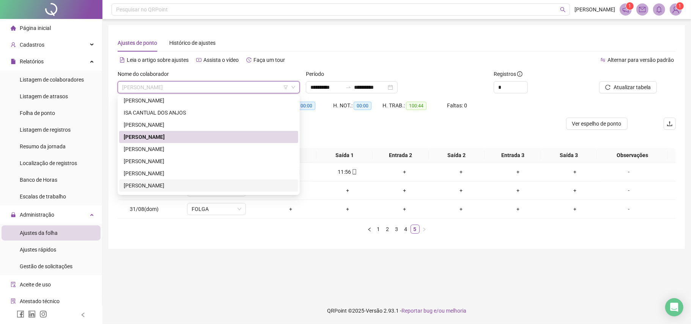
click at [177, 182] on div "[PERSON_NAME]" at bounding box center [209, 185] width 170 height 8
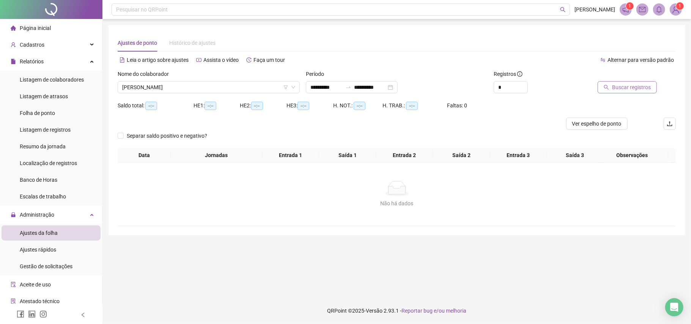
click at [631, 83] on span "Buscar registros" at bounding box center [631, 87] width 39 height 8
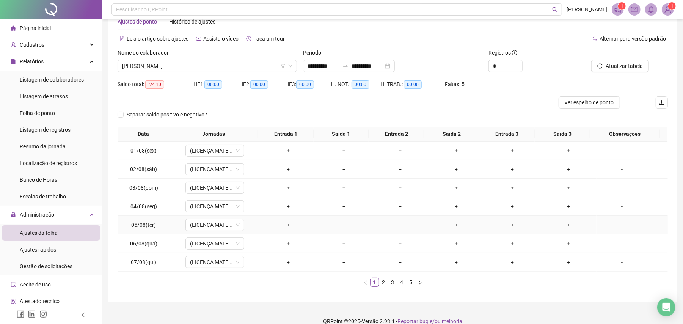
scroll to position [33, 0]
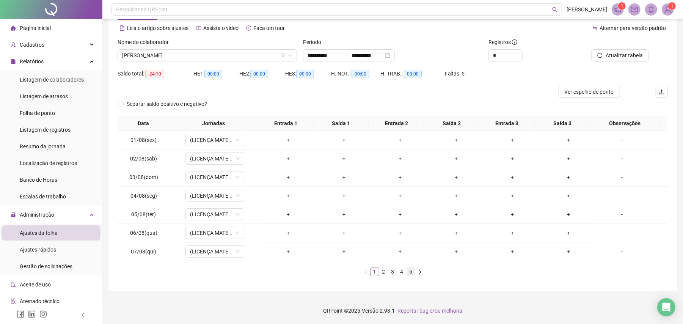
click at [410, 271] on link "5" at bounding box center [411, 271] width 8 height 8
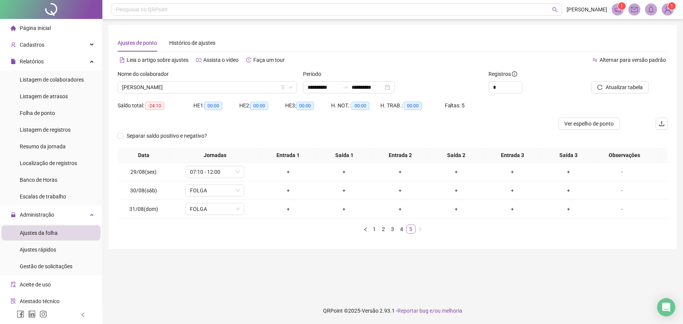
scroll to position [0, 0]
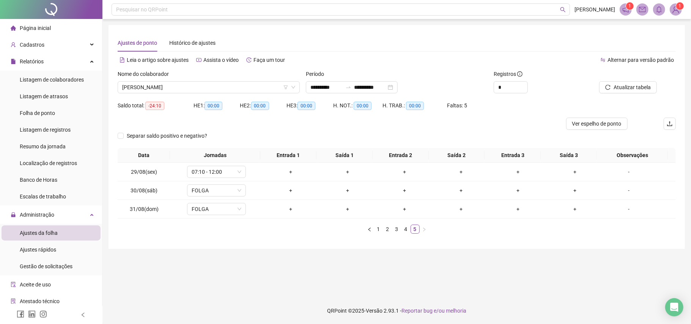
click at [404, 225] on div "Data Jornadas Entrada 1 Saída 1 Entrada 2 Saída 2 Entrada 3 Saída 3 Observações…" at bounding box center [397, 191] width 558 height 86
click at [404, 228] on link "4" at bounding box center [406, 229] width 8 height 8
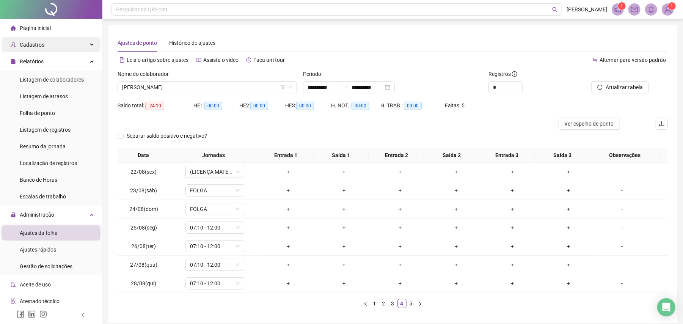
click at [49, 47] on div "Cadastros" at bounding box center [51, 44] width 99 height 15
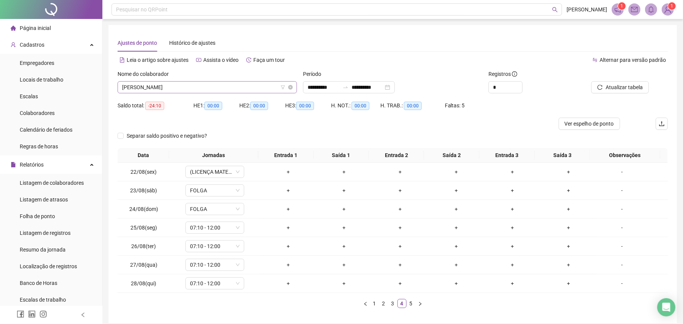
click at [234, 83] on span "[PERSON_NAME]" at bounding box center [207, 87] width 170 height 11
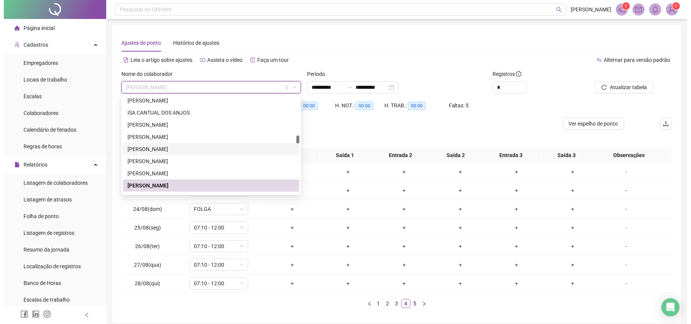
scroll to position [526, 0]
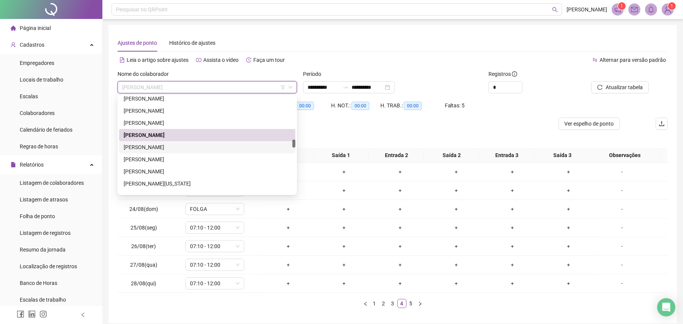
click at [178, 149] on div "[PERSON_NAME]" at bounding box center [207, 147] width 167 height 8
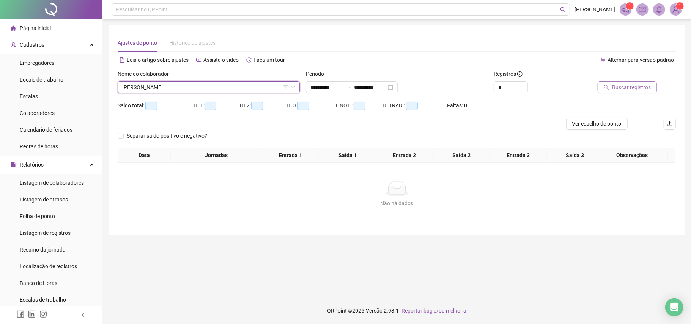
click at [626, 88] on span "Buscar registros" at bounding box center [631, 87] width 39 height 8
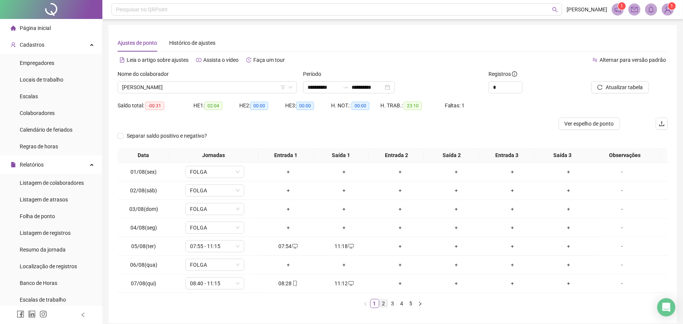
click at [383, 305] on link "2" at bounding box center [384, 303] width 8 height 8
click at [394, 305] on link "3" at bounding box center [393, 303] width 8 height 8
click at [404, 303] on link "4" at bounding box center [402, 303] width 8 height 8
click at [340, 283] on div "+" at bounding box center [344, 283] width 50 height 8
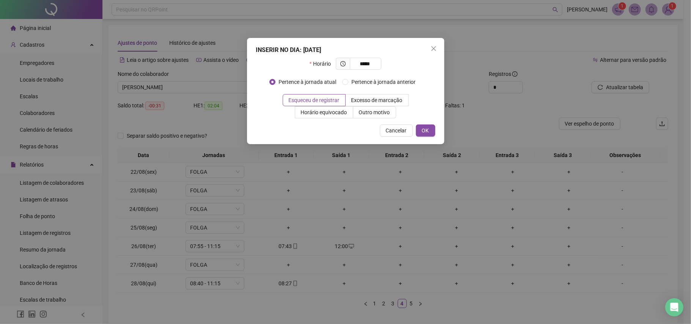
type input "*****"
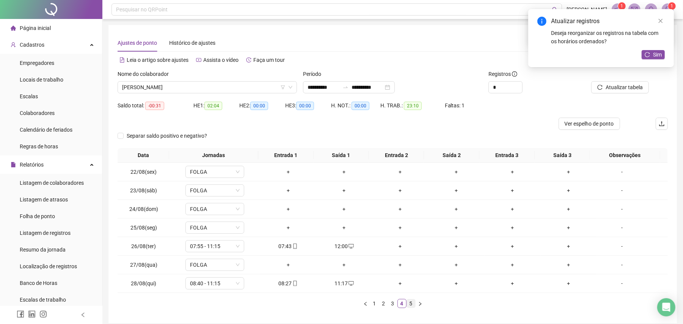
click at [411, 302] on link "5" at bounding box center [411, 303] width 8 height 8
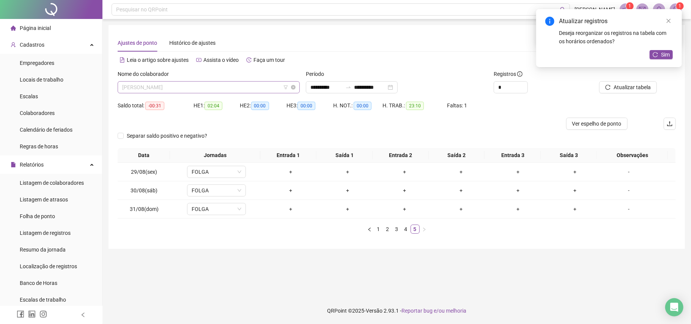
click at [244, 84] on span "[PERSON_NAME]" at bounding box center [208, 87] width 173 height 11
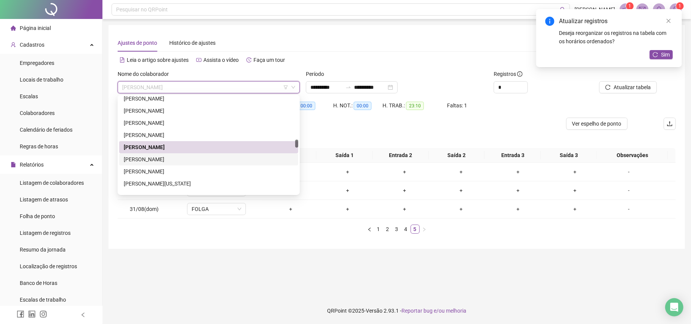
scroll to position [577, 0]
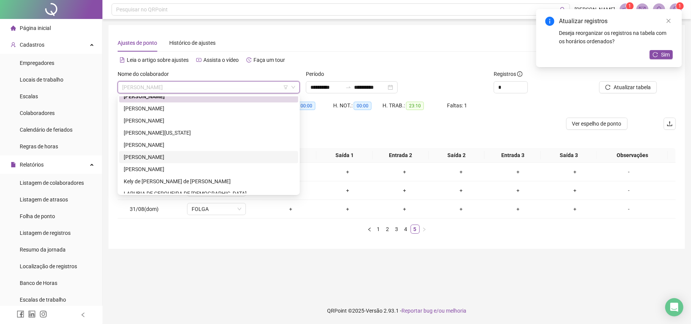
click at [190, 155] on div "[PERSON_NAME]" at bounding box center [209, 157] width 170 height 8
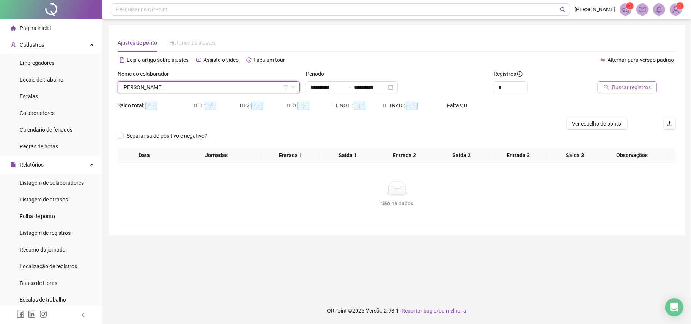
click at [636, 86] on span "Buscar registros" at bounding box center [631, 87] width 39 height 8
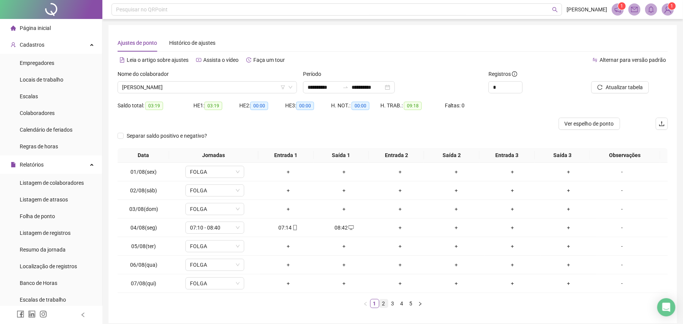
click at [382, 303] on link "2" at bounding box center [384, 303] width 8 height 8
click at [393, 303] on link "3" at bounding box center [393, 303] width 8 height 8
click at [404, 303] on link "4" at bounding box center [402, 303] width 8 height 8
click at [412, 303] on link "5" at bounding box center [411, 303] width 8 height 8
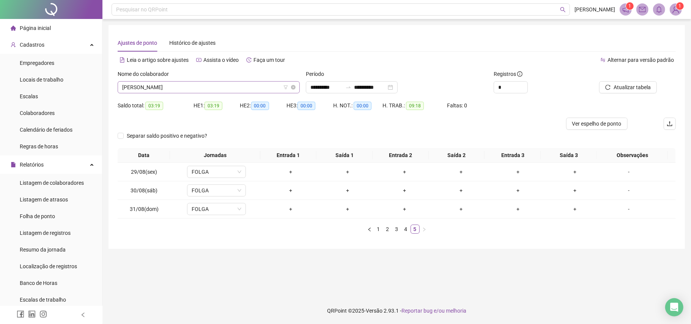
click at [229, 84] on span "[PERSON_NAME]" at bounding box center [208, 87] width 173 height 11
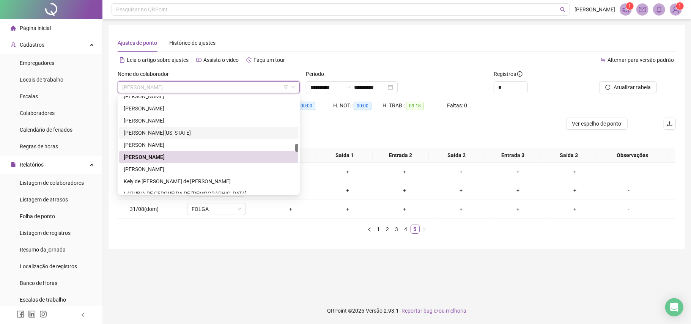
scroll to position [627, 0]
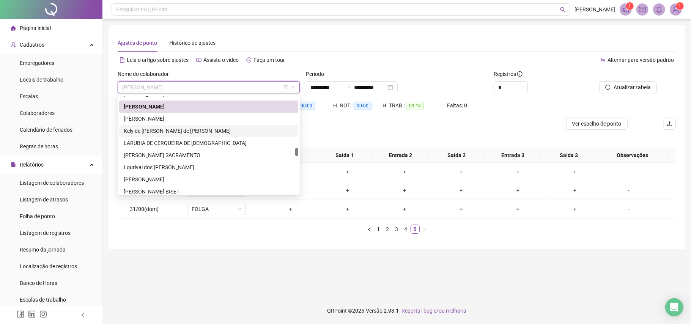
click at [168, 131] on div "Kely de [PERSON_NAME] de [PERSON_NAME]" at bounding box center [209, 131] width 170 height 8
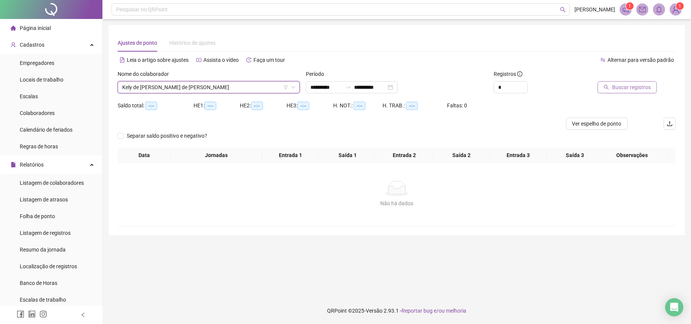
click at [625, 89] on span "Buscar registros" at bounding box center [631, 87] width 39 height 8
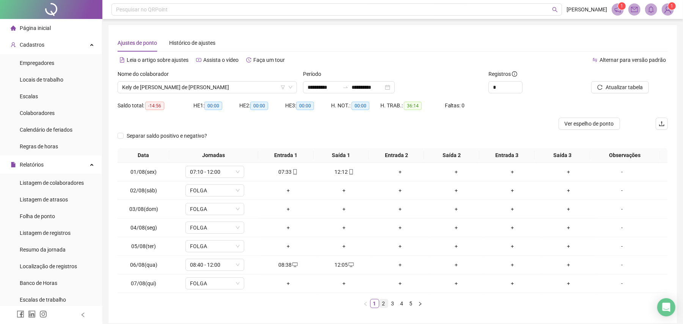
click at [387, 304] on link "2" at bounding box center [384, 303] width 8 height 8
click at [393, 305] on link "3" at bounding box center [393, 303] width 8 height 8
click at [401, 304] on link "4" at bounding box center [402, 303] width 8 height 8
click at [410, 302] on link "5" at bounding box center [411, 303] width 8 height 8
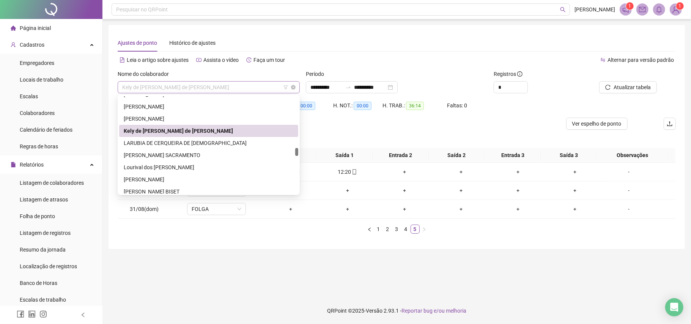
click at [244, 88] on span "Kely de [PERSON_NAME] de [PERSON_NAME]" at bounding box center [208, 87] width 173 height 11
click at [164, 140] on div "LARUBIA DE CERQUEIRA DE [DEMOGRAPHIC_DATA]" at bounding box center [209, 143] width 170 height 8
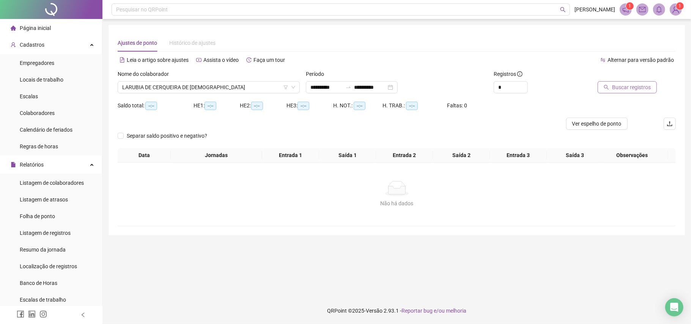
click at [631, 86] on span "Buscar registros" at bounding box center [631, 87] width 39 height 8
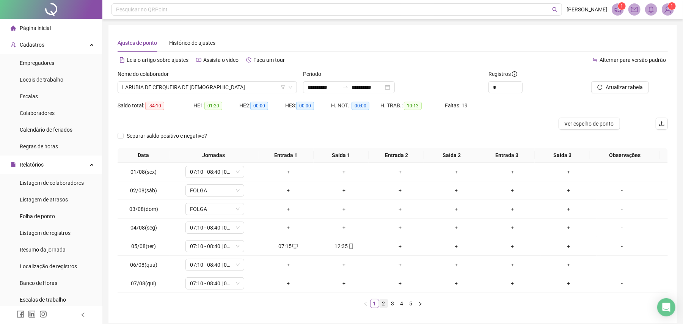
click at [382, 304] on link "2" at bounding box center [384, 303] width 8 height 8
click at [393, 304] on link "3" at bounding box center [393, 303] width 8 height 8
click at [399, 303] on link "4" at bounding box center [402, 303] width 8 height 8
click at [412, 303] on link "5" at bounding box center [411, 303] width 8 height 8
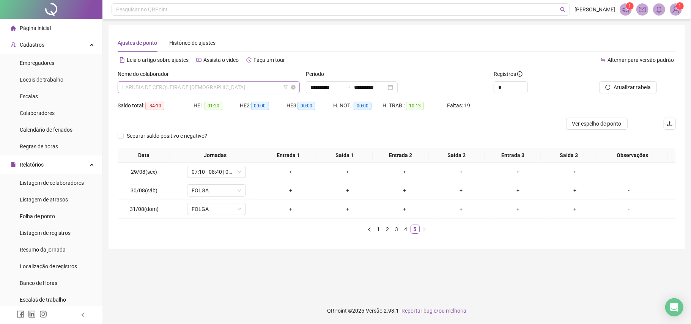
click at [247, 91] on span "LARUBIA DE CERQUEIRA DE [DEMOGRAPHIC_DATA]" at bounding box center [208, 87] width 173 height 11
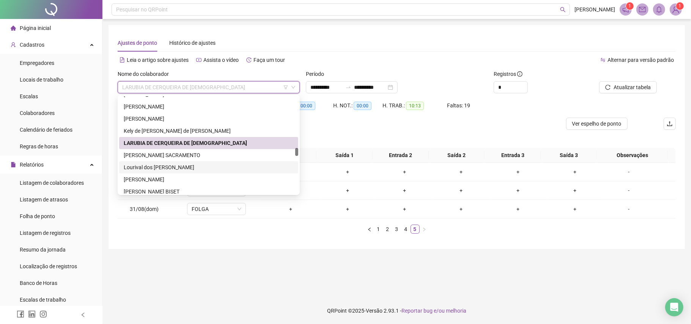
click at [172, 165] on div "Lourival dos [PERSON_NAME]" at bounding box center [209, 167] width 170 height 8
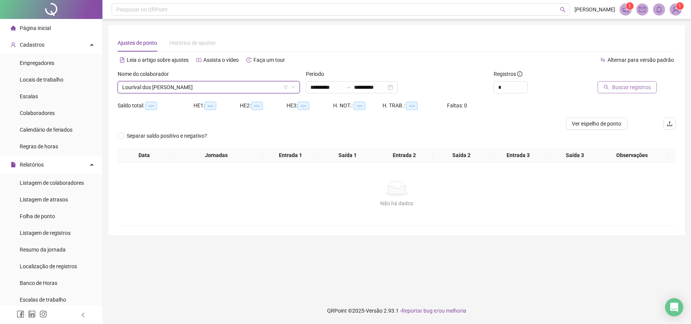
click at [635, 90] on span "Buscar registros" at bounding box center [631, 87] width 39 height 8
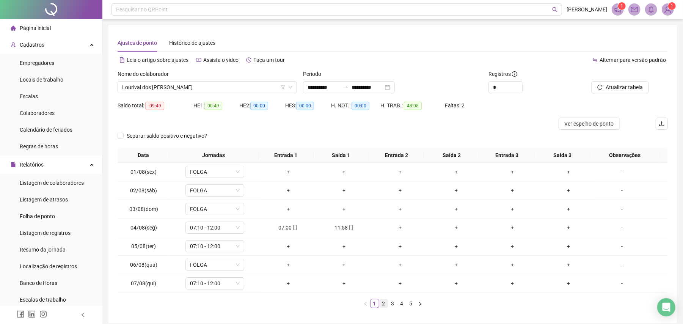
click at [383, 303] on link "2" at bounding box center [384, 303] width 8 height 8
click at [394, 304] on link "3" at bounding box center [393, 303] width 8 height 8
click at [377, 302] on link "1" at bounding box center [375, 303] width 8 height 8
click at [383, 303] on link "2" at bounding box center [384, 303] width 8 height 8
click at [393, 305] on link "3" at bounding box center [393, 303] width 8 height 8
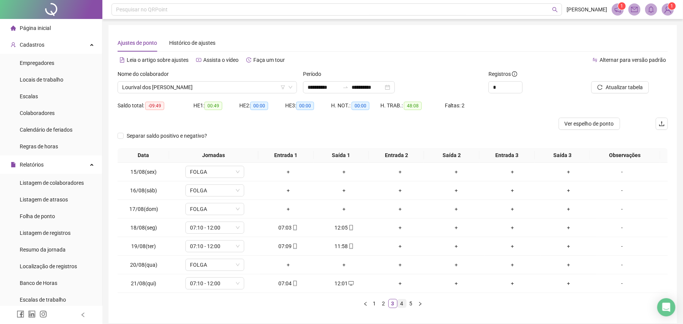
click at [404, 303] on link "4" at bounding box center [402, 303] width 8 height 8
click at [412, 302] on link "5" at bounding box center [411, 303] width 8 height 8
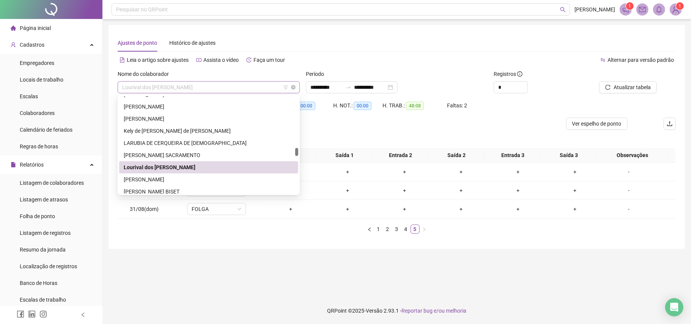
click at [245, 90] on span "Lourival dos [PERSON_NAME]" at bounding box center [208, 87] width 173 height 11
click at [165, 192] on div "[PERSON_NAME] BISET" at bounding box center [209, 191] width 170 height 8
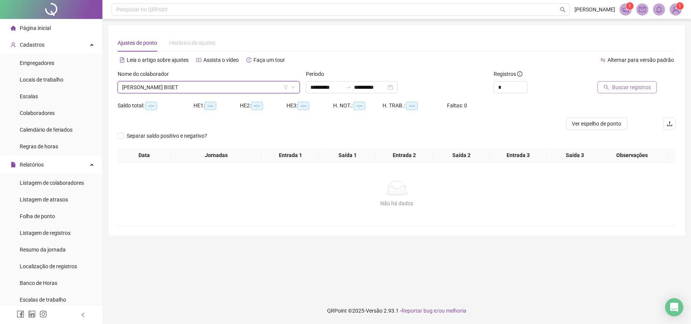
click at [617, 81] on button "Buscar registros" at bounding box center [626, 87] width 59 height 12
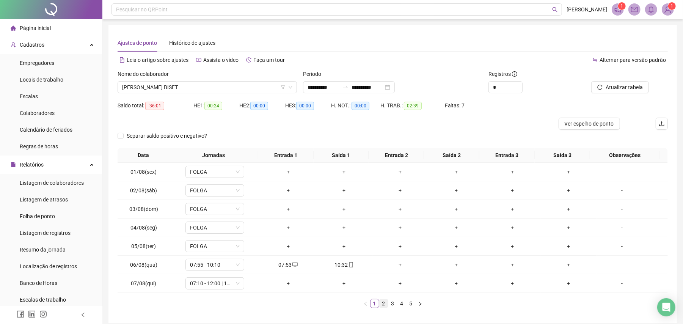
click at [383, 305] on link "2" at bounding box center [384, 303] width 8 height 8
click at [392, 303] on link "3" at bounding box center [393, 303] width 8 height 8
click at [402, 301] on link "4" at bounding box center [402, 303] width 8 height 8
click at [410, 302] on link "5" at bounding box center [411, 303] width 8 height 8
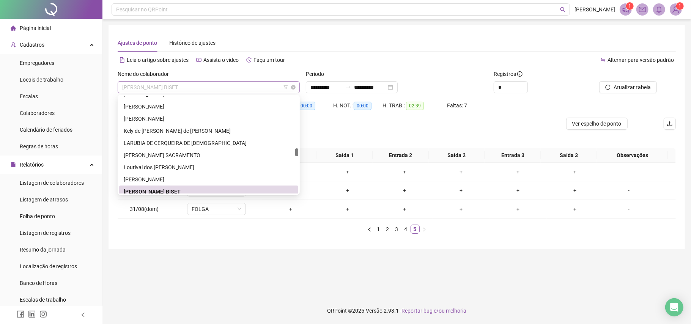
scroll to position [631, 0]
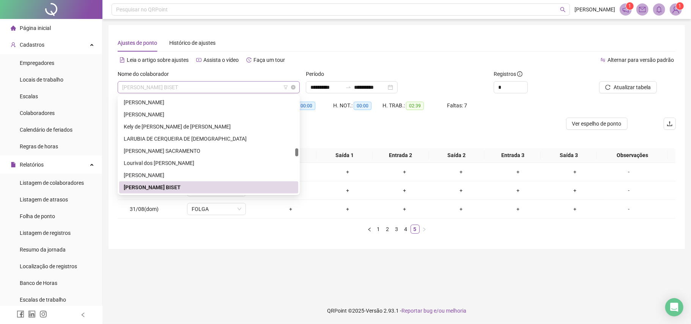
click at [255, 90] on span "[PERSON_NAME] BISET" at bounding box center [208, 87] width 173 height 11
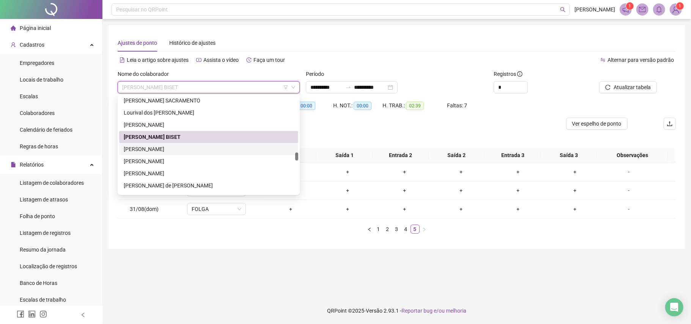
click at [154, 148] on div "[PERSON_NAME]" at bounding box center [209, 149] width 170 height 8
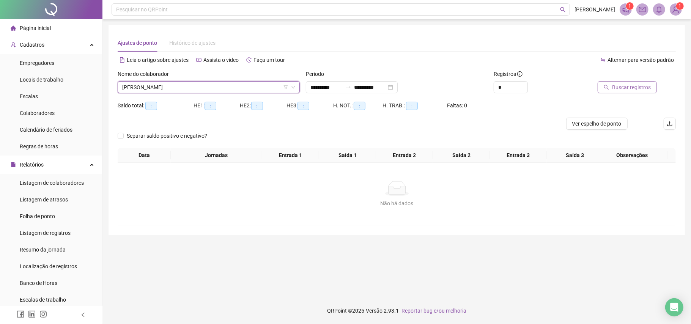
click at [643, 85] on span "Buscar registros" at bounding box center [631, 87] width 39 height 8
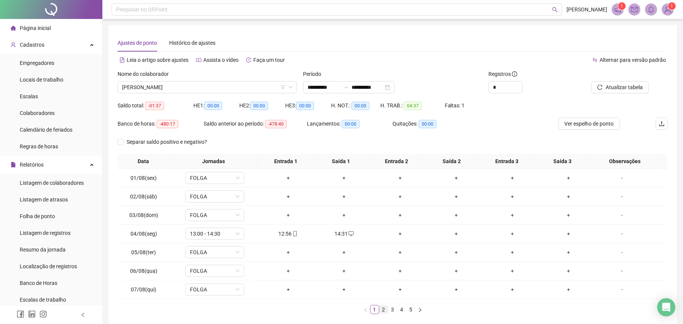
click at [382, 310] on link "2" at bounding box center [384, 309] width 8 height 8
click at [391, 310] on link "3" at bounding box center [393, 309] width 8 height 8
click at [402, 309] on link "4" at bounding box center [402, 309] width 8 height 8
click at [412, 308] on link "5" at bounding box center [411, 309] width 8 height 8
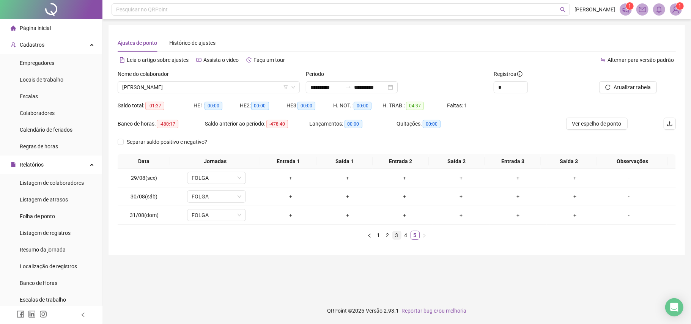
click at [401, 237] on link "3" at bounding box center [397, 235] width 8 height 8
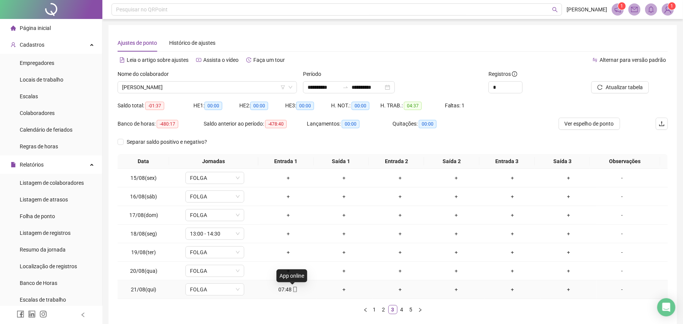
click at [292, 289] on icon "mobile" at bounding box center [294, 289] width 5 height 5
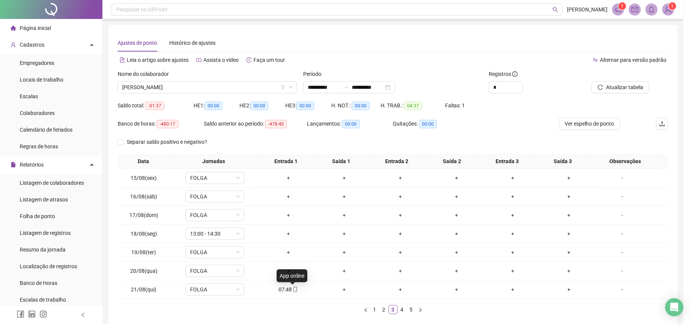
type input "**********"
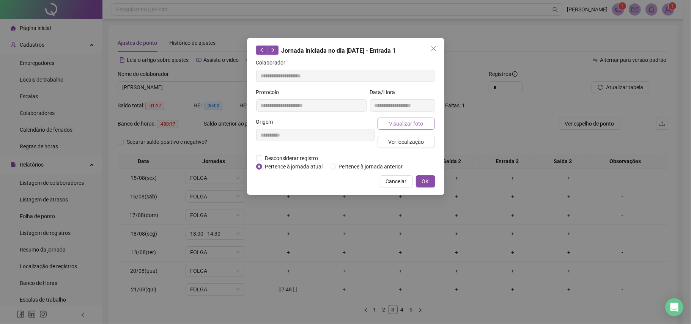
click at [394, 119] on span "Visualizar foto" at bounding box center [406, 123] width 34 height 8
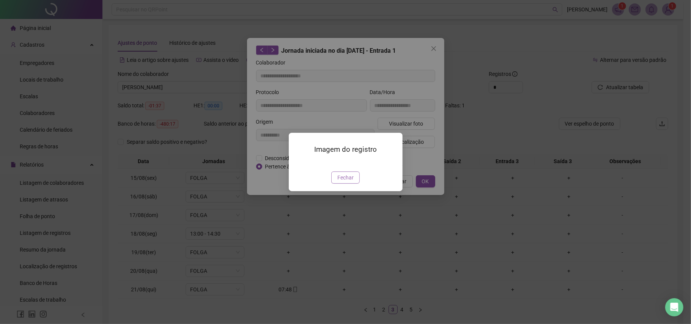
click at [346, 182] on span "Fechar" at bounding box center [345, 177] width 16 height 8
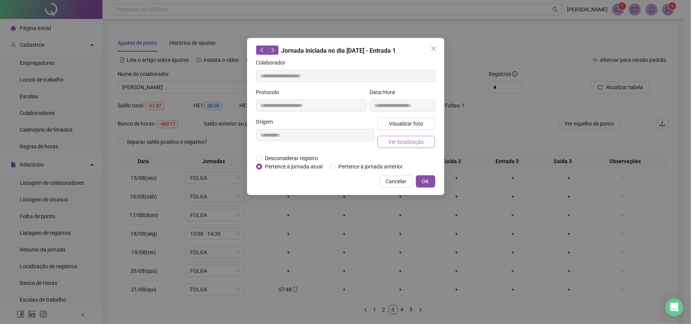
click at [413, 140] on span "Ver localização" at bounding box center [406, 142] width 36 height 8
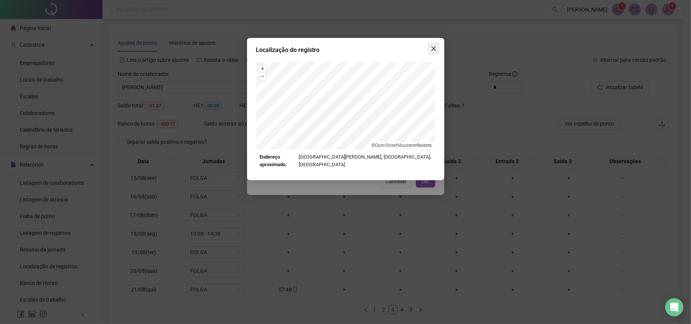
click at [431, 46] on icon "close" at bounding box center [434, 49] width 6 height 6
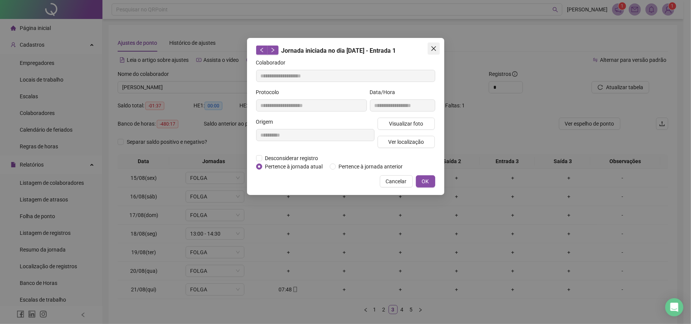
click at [435, 46] on icon "close" at bounding box center [434, 49] width 6 height 6
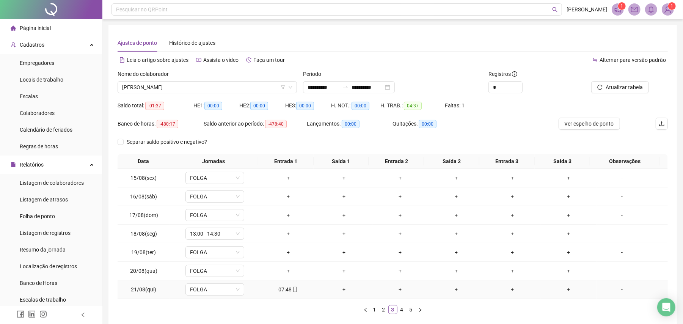
click at [288, 288] on div "07:48" at bounding box center [288, 289] width 50 height 8
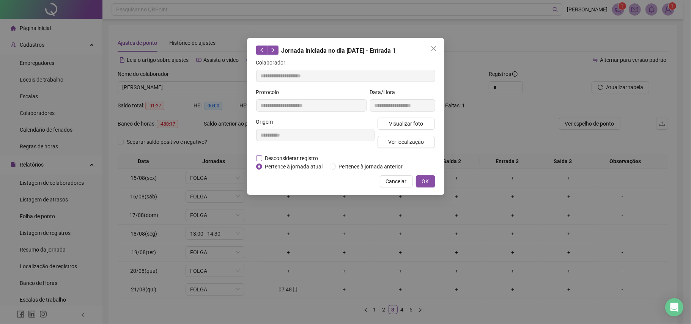
click at [262, 156] on span "Desconsiderar registro" at bounding box center [291, 158] width 59 height 8
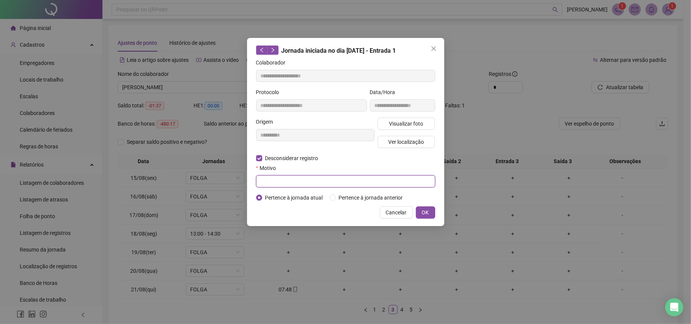
click at [275, 176] on input "text" at bounding box center [345, 181] width 179 height 12
type input "**********"
click at [425, 214] on span "OK" at bounding box center [425, 212] width 7 height 8
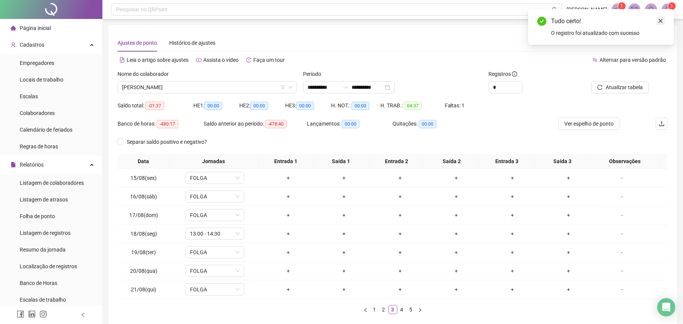
click at [662, 22] on icon "close" at bounding box center [660, 20] width 5 height 5
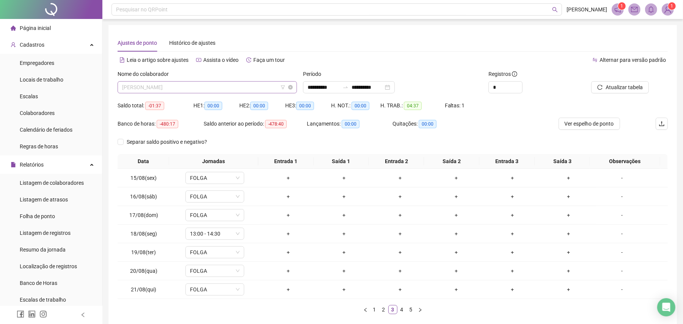
click at [214, 91] on span "[PERSON_NAME]" at bounding box center [207, 87] width 170 height 11
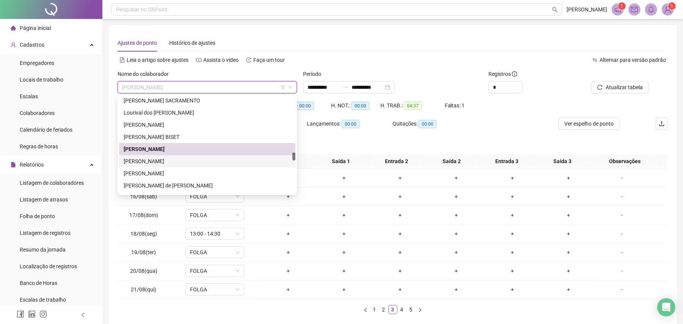
click at [154, 165] on div "[PERSON_NAME]" at bounding box center [207, 161] width 167 height 8
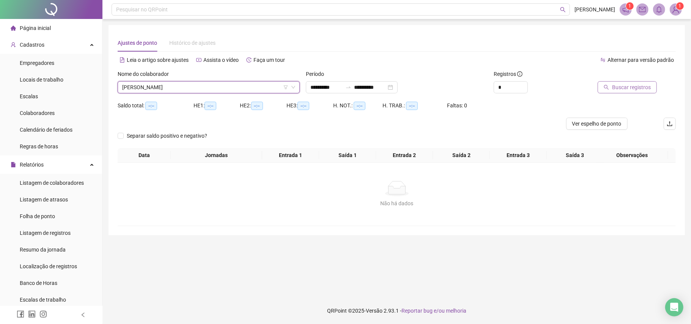
click at [631, 84] on span "Buscar registros" at bounding box center [631, 87] width 39 height 8
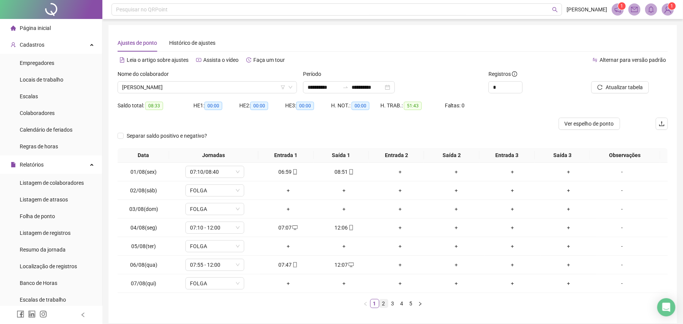
click at [382, 304] on link "2" at bounding box center [384, 303] width 8 height 8
click at [391, 304] on link "3" at bounding box center [393, 303] width 8 height 8
click at [401, 304] on link "4" at bounding box center [402, 303] width 8 height 8
click at [410, 305] on link "5" at bounding box center [411, 303] width 8 height 8
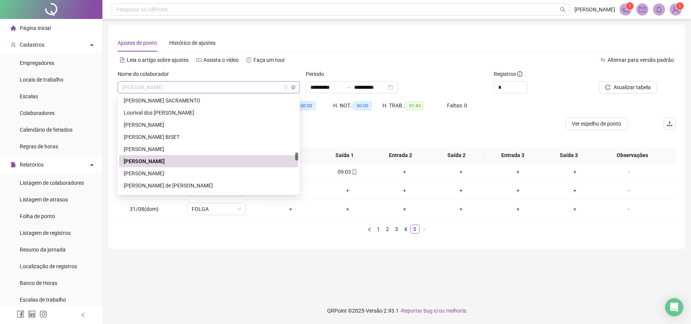
click at [226, 87] on span "[PERSON_NAME]" at bounding box center [208, 87] width 173 height 11
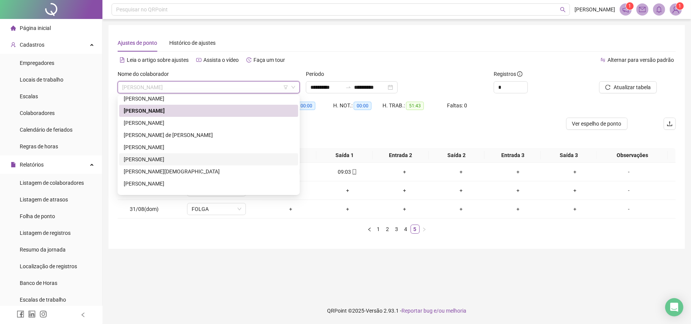
click at [185, 159] on div "[PERSON_NAME]" at bounding box center [209, 159] width 170 height 8
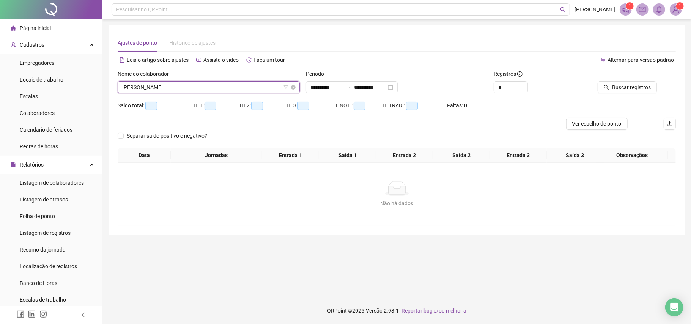
click at [259, 90] on span "[PERSON_NAME]" at bounding box center [208, 87] width 173 height 11
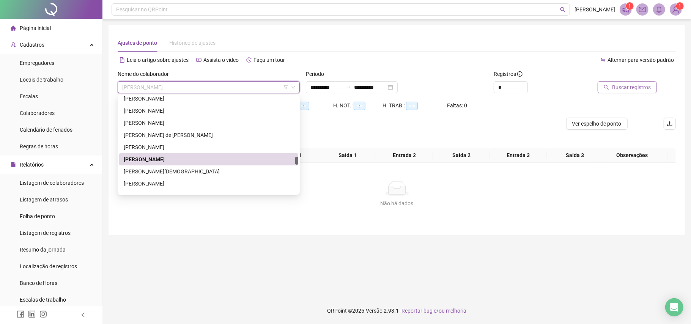
click at [616, 90] on span "Buscar registros" at bounding box center [631, 87] width 39 height 8
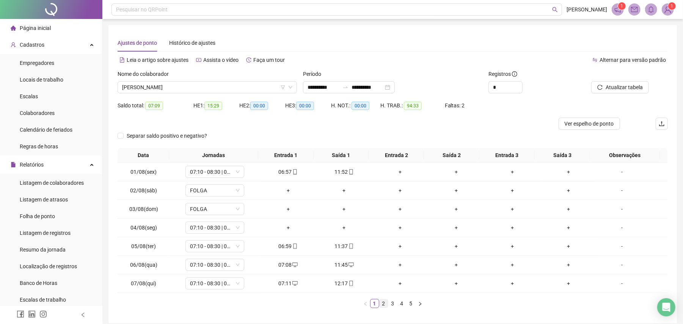
click at [383, 300] on link "2" at bounding box center [384, 303] width 8 height 8
click at [393, 306] on link "3" at bounding box center [393, 303] width 8 height 8
click at [400, 305] on link "4" at bounding box center [402, 303] width 8 height 8
click at [410, 304] on link "5" at bounding box center [411, 303] width 8 height 8
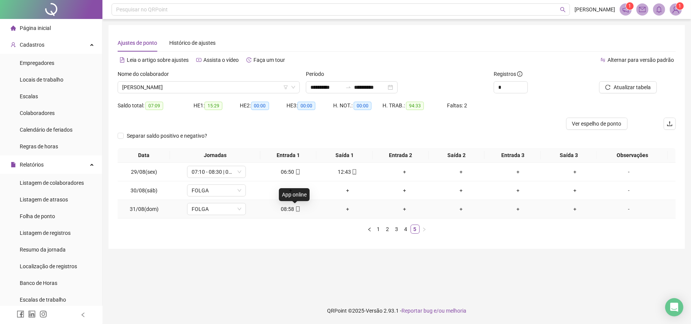
click at [295, 209] on icon "mobile" at bounding box center [297, 208] width 5 height 5
type input "**********"
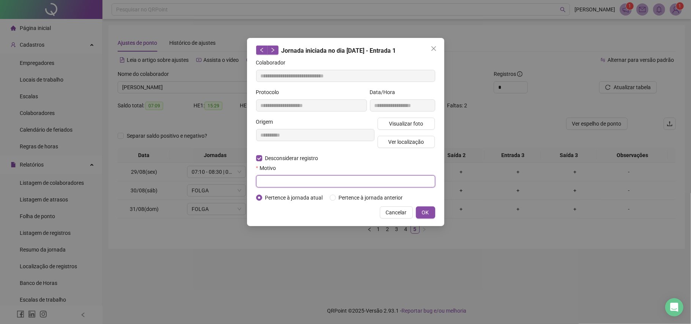
click at [266, 184] on input "text" at bounding box center [345, 181] width 179 height 12
type input "**********"
click at [426, 212] on span "OK" at bounding box center [425, 212] width 7 height 8
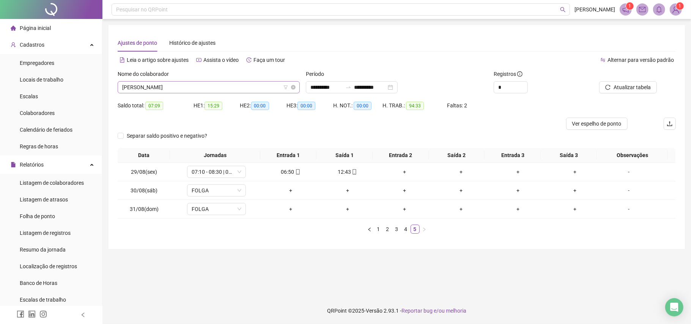
click at [215, 89] on span "[PERSON_NAME]" at bounding box center [208, 87] width 173 height 11
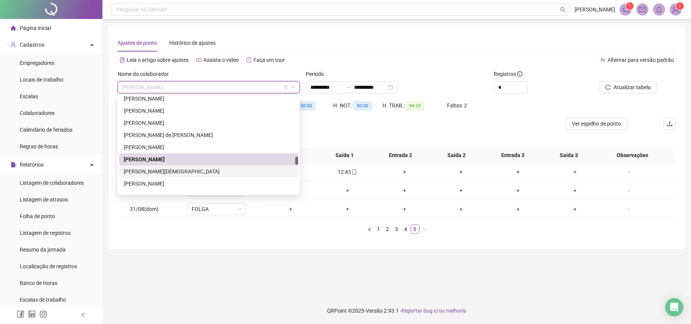
click at [186, 168] on div "[PERSON_NAME][DEMOGRAPHIC_DATA]" at bounding box center [209, 171] width 170 height 8
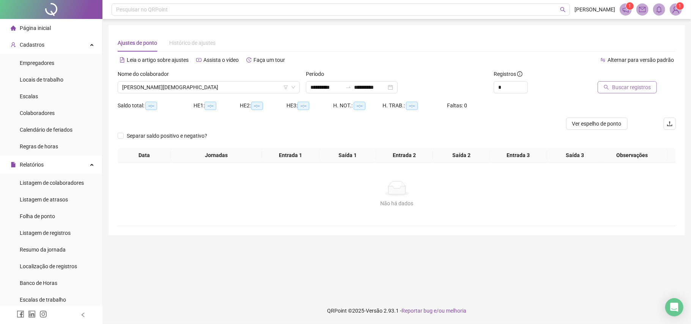
click at [618, 88] on span "Buscar registros" at bounding box center [631, 87] width 39 height 8
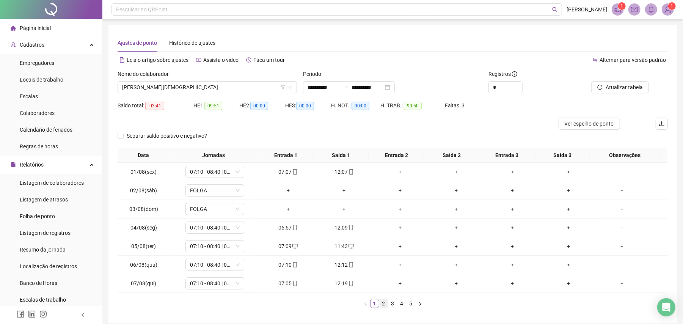
click at [384, 305] on link "2" at bounding box center [384, 303] width 8 height 8
click at [391, 303] on link "3" at bounding box center [393, 303] width 8 height 8
click at [343, 226] on div "+" at bounding box center [344, 227] width 50 height 8
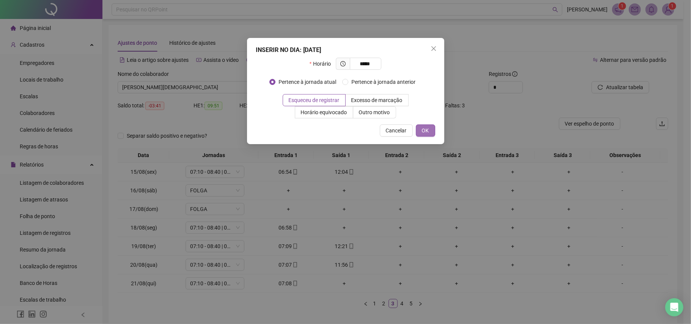
type input "*****"
click at [427, 132] on span "OK" at bounding box center [425, 130] width 7 height 8
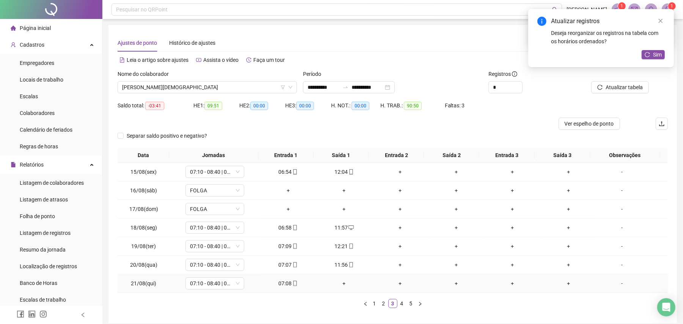
click at [343, 284] on div "+" at bounding box center [344, 283] width 50 height 8
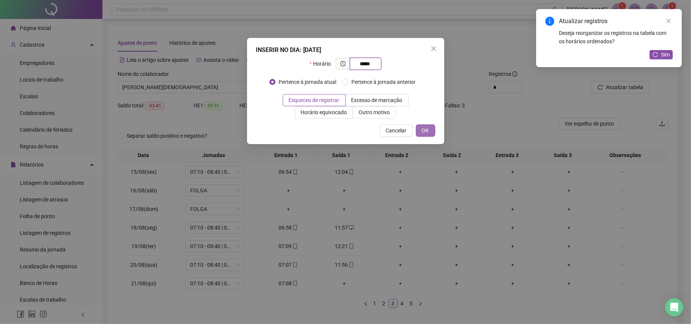
type input "*****"
click at [420, 135] on button "OK" at bounding box center [425, 130] width 19 height 12
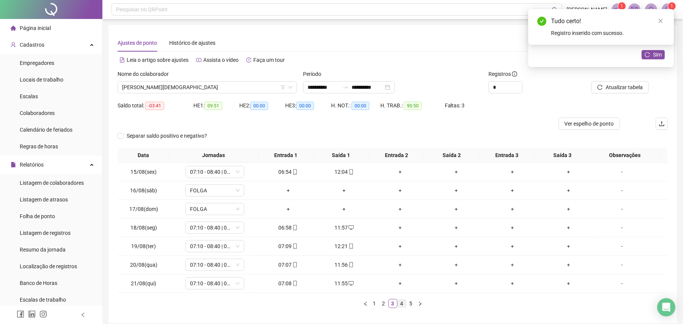
click at [399, 303] on link "4" at bounding box center [402, 303] width 8 height 8
click at [340, 267] on div "+" at bounding box center [344, 265] width 50 height 8
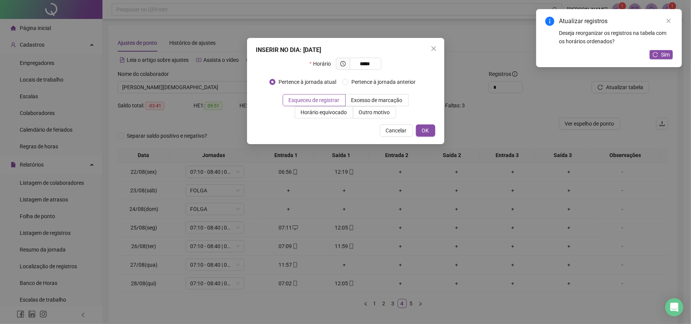
type input "*****"
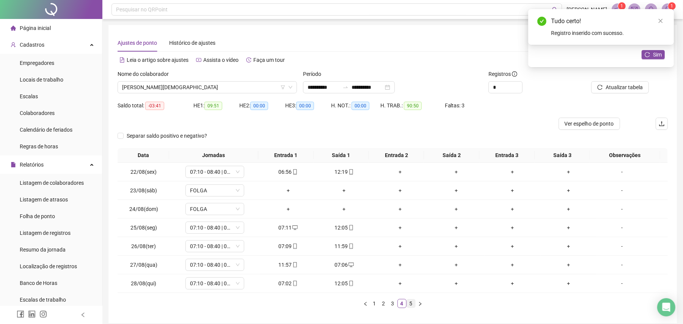
click at [409, 302] on link "5" at bounding box center [411, 303] width 8 height 8
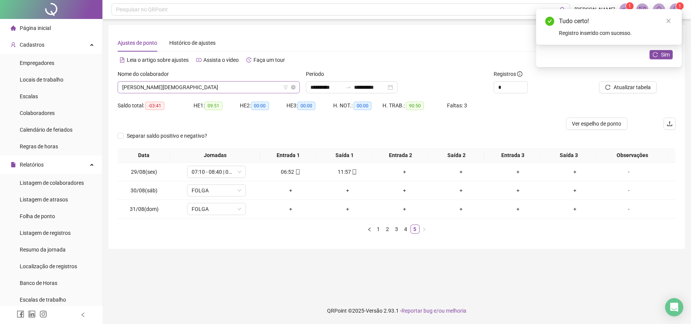
click at [251, 88] on span "[PERSON_NAME][DEMOGRAPHIC_DATA]" at bounding box center [208, 87] width 173 height 11
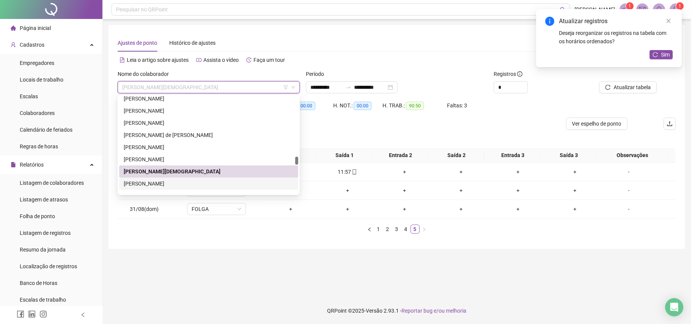
click at [184, 182] on div "[PERSON_NAME]" at bounding box center [209, 183] width 170 height 8
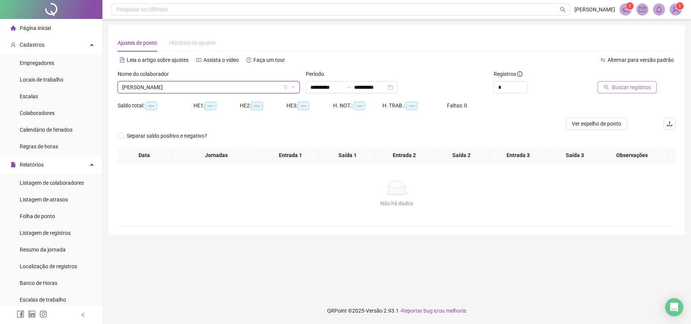
click at [640, 88] on span "Buscar registros" at bounding box center [631, 87] width 39 height 8
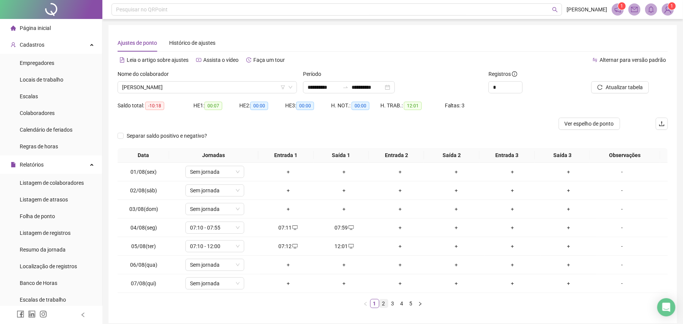
click at [384, 306] on link "2" at bounding box center [384, 303] width 8 height 8
click at [394, 305] on link "3" at bounding box center [393, 303] width 8 height 8
click at [401, 304] on link "4" at bounding box center [402, 303] width 8 height 8
click at [409, 303] on link "5" at bounding box center [411, 303] width 8 height 8
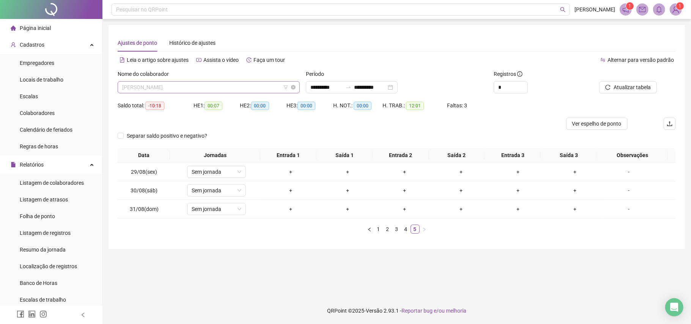
click at [239, 84] on span "[PERSON_NAME]" at bounding box center [208, 87] width 173 height 11
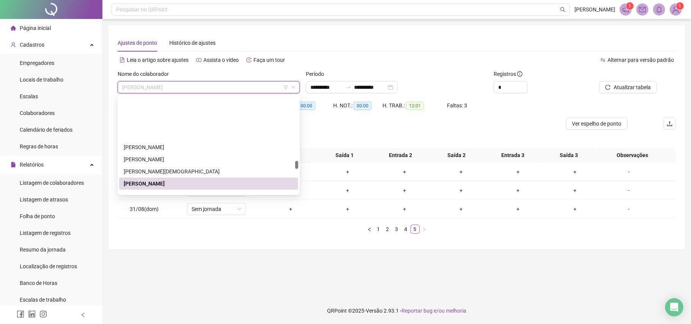
scroll to position [783, 0]
